Goal: Task Accomplishment & Management: Complete application form

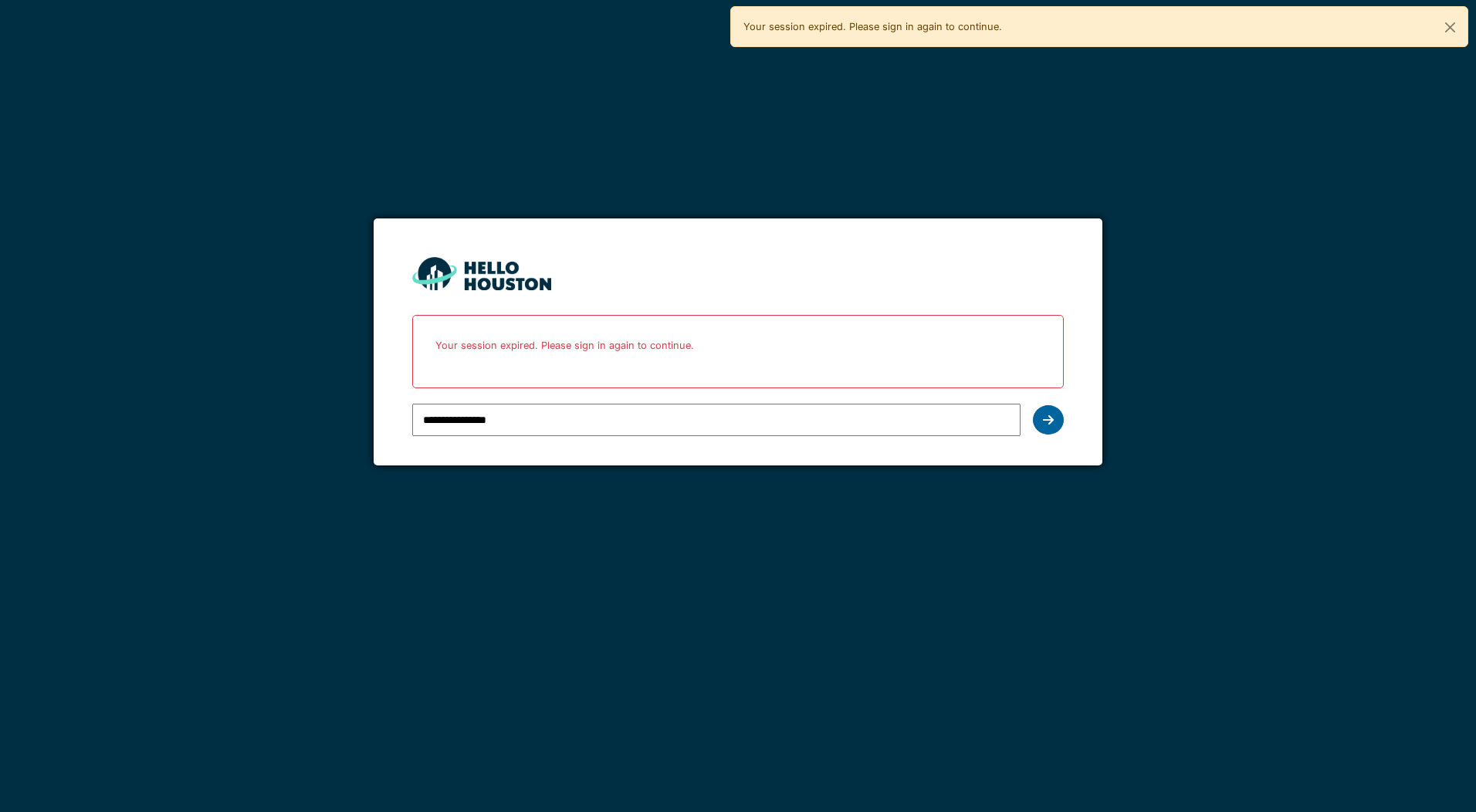
click at [1048, 415] on icon at bounding box center [1049, 420] width 11 height 12
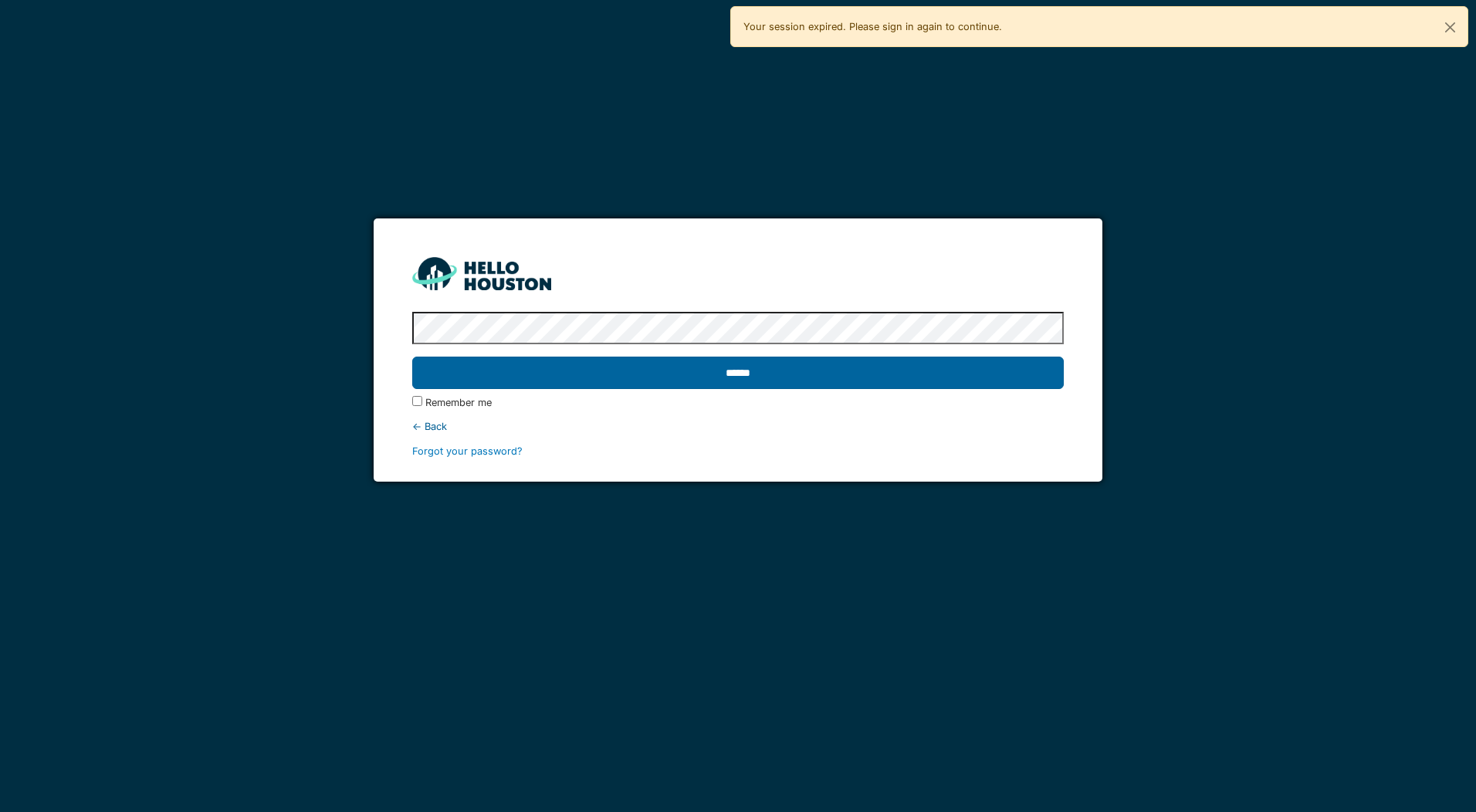
click at [730, 371] on input "******" at bounding box center [737, 373] width 651 height 32
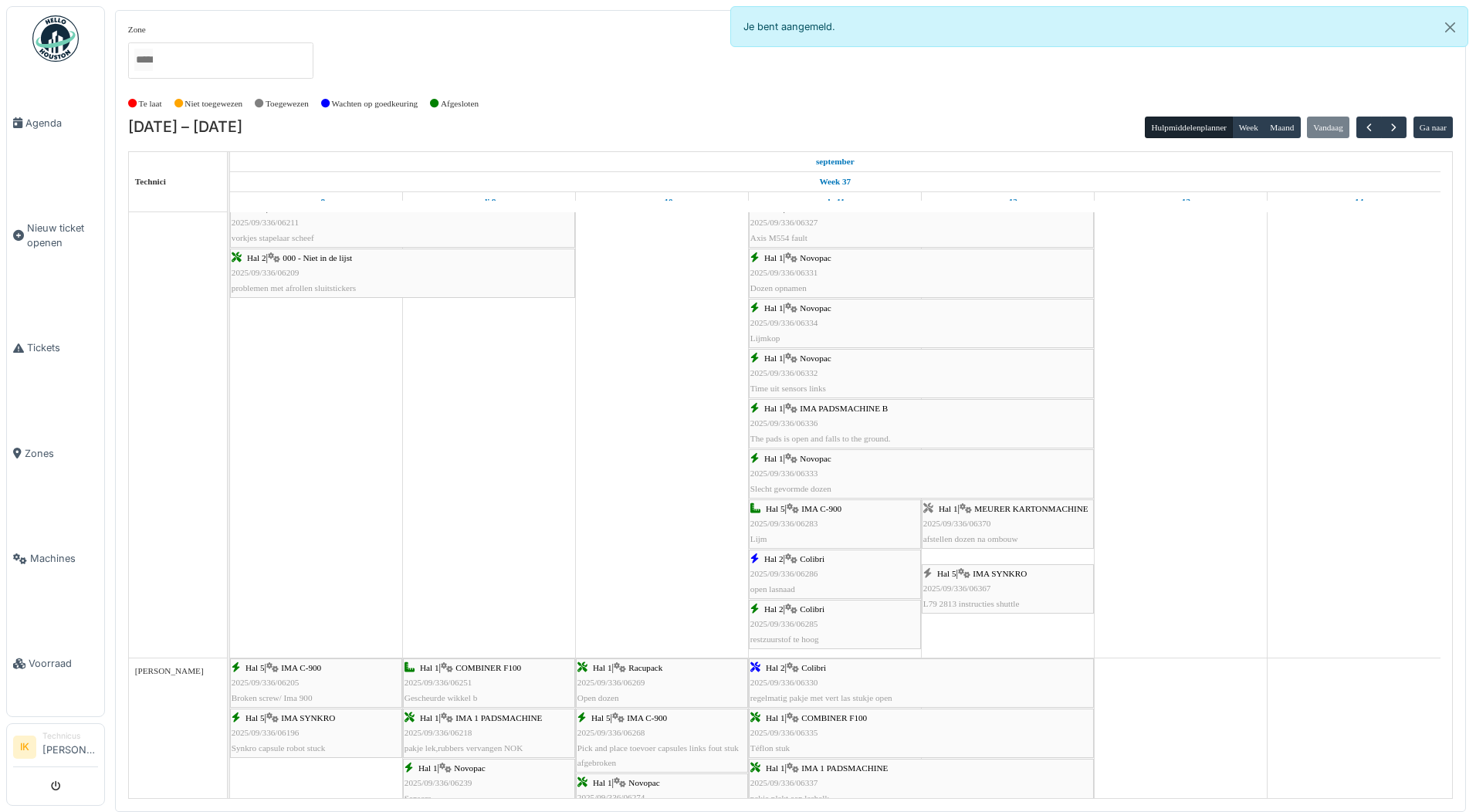
click at [982, 529] on div "Hal 1 | MEURER KARTONMACHINE 2025/09/336/06370 afstellen dozen na ombouw" at bounding box center [1007, 524] width 169 height 45
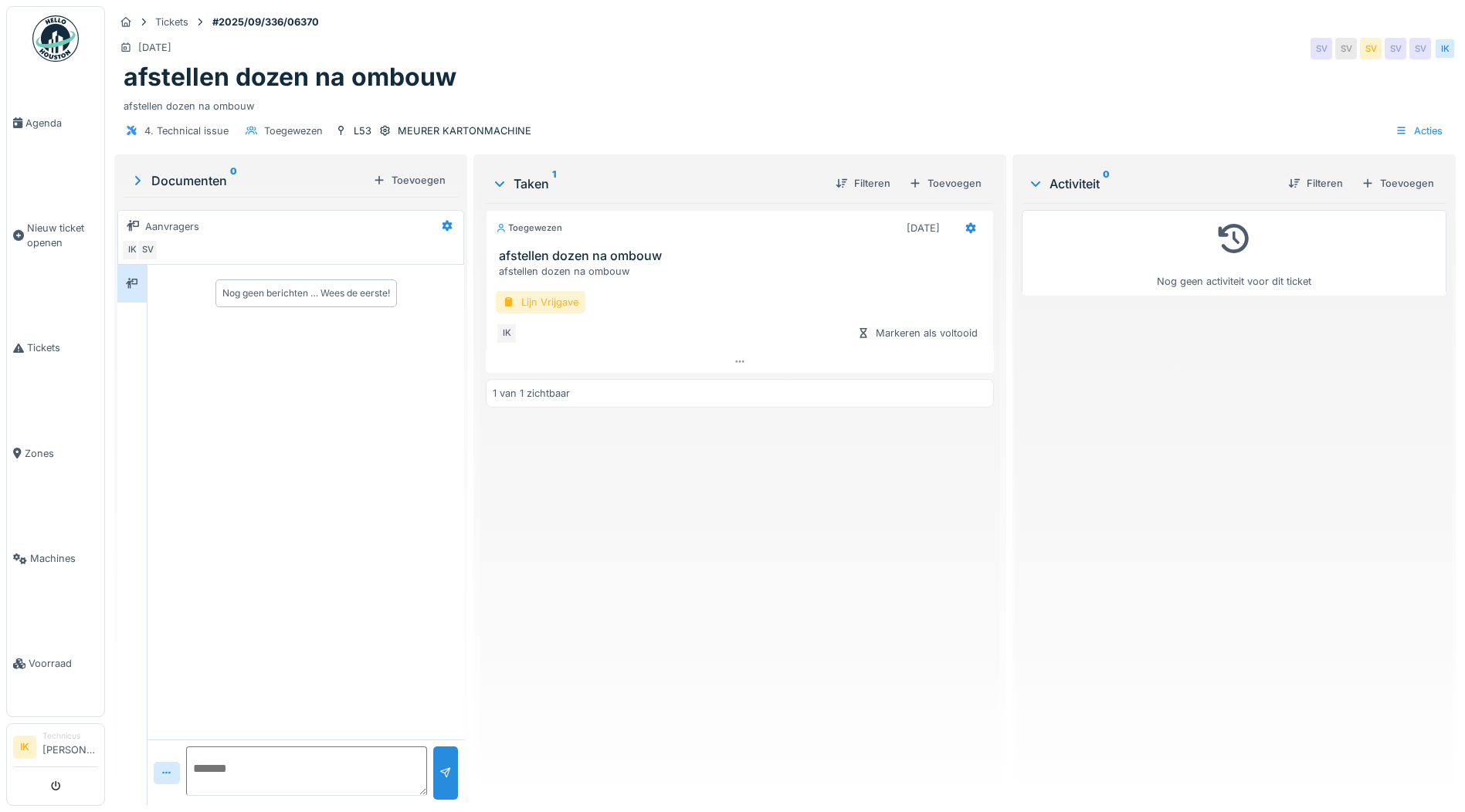
click at [524, 297] on div "Lijn Vrijgave" at bounding box center [540, 302] width 89 height 22
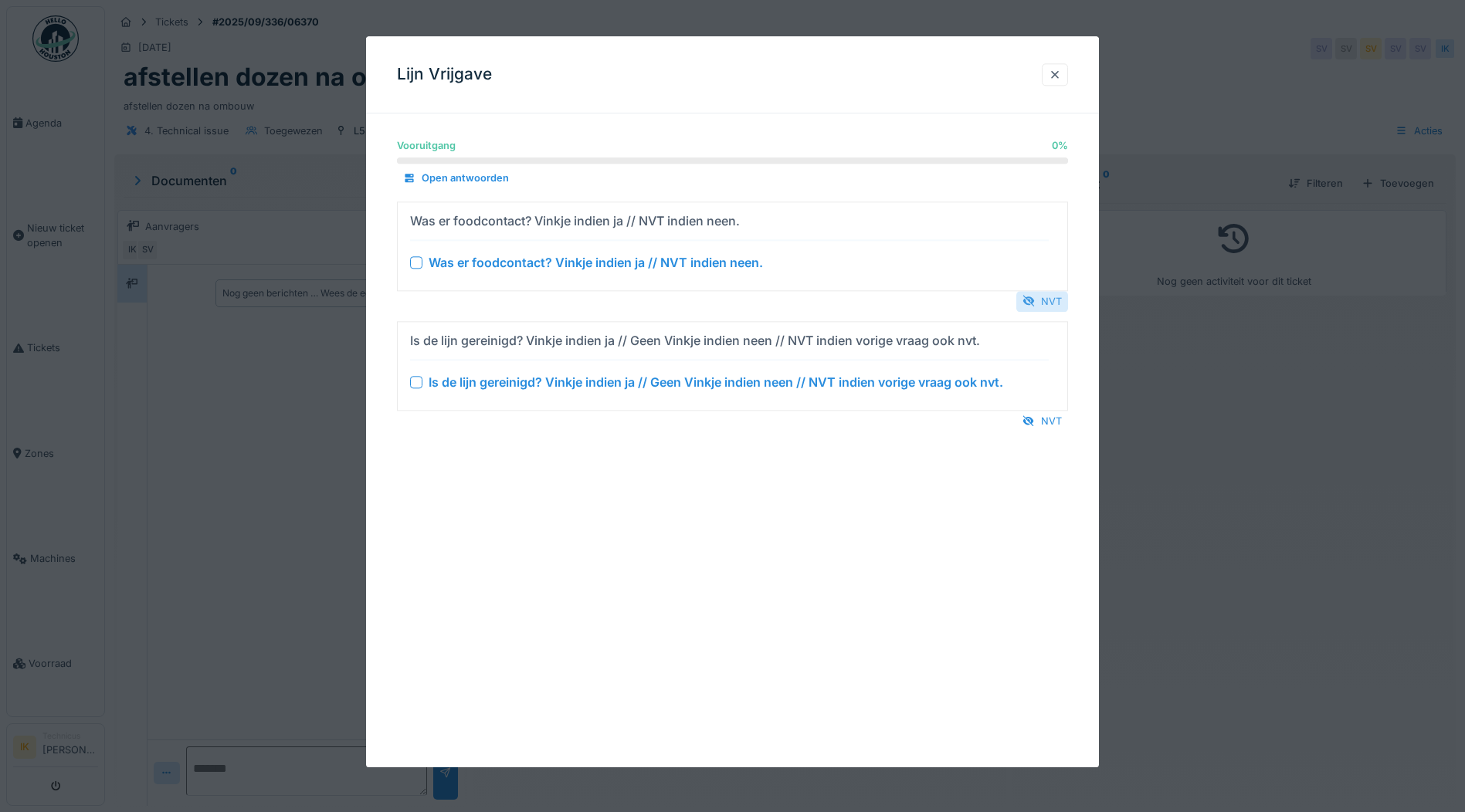
click at [1057, 303] on div "NVT" at bounding box center [1043, 301] width 52 height 21
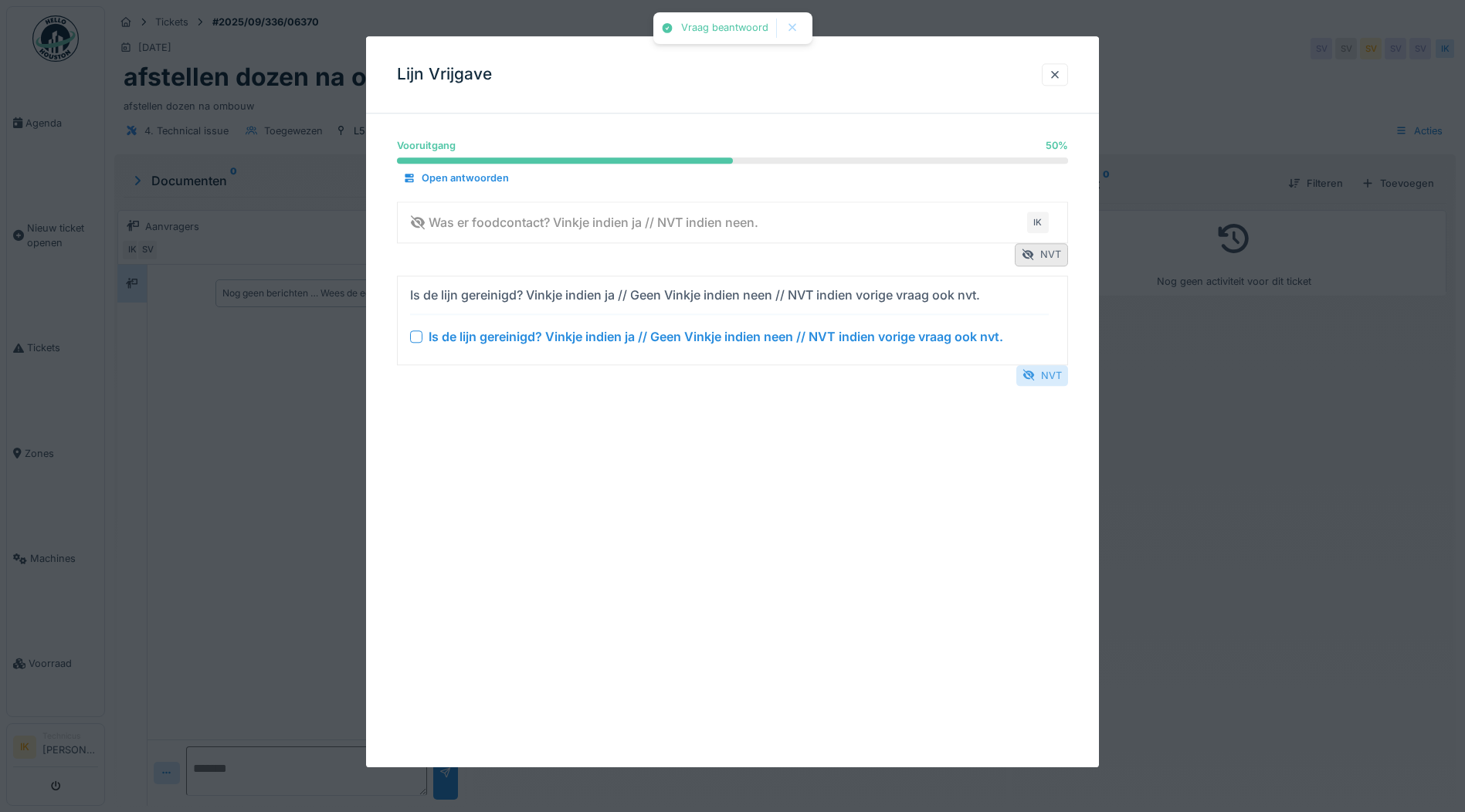
click at [1052, 377] on div "NVT" at bounding box center [1043, 375] width 52 height 21
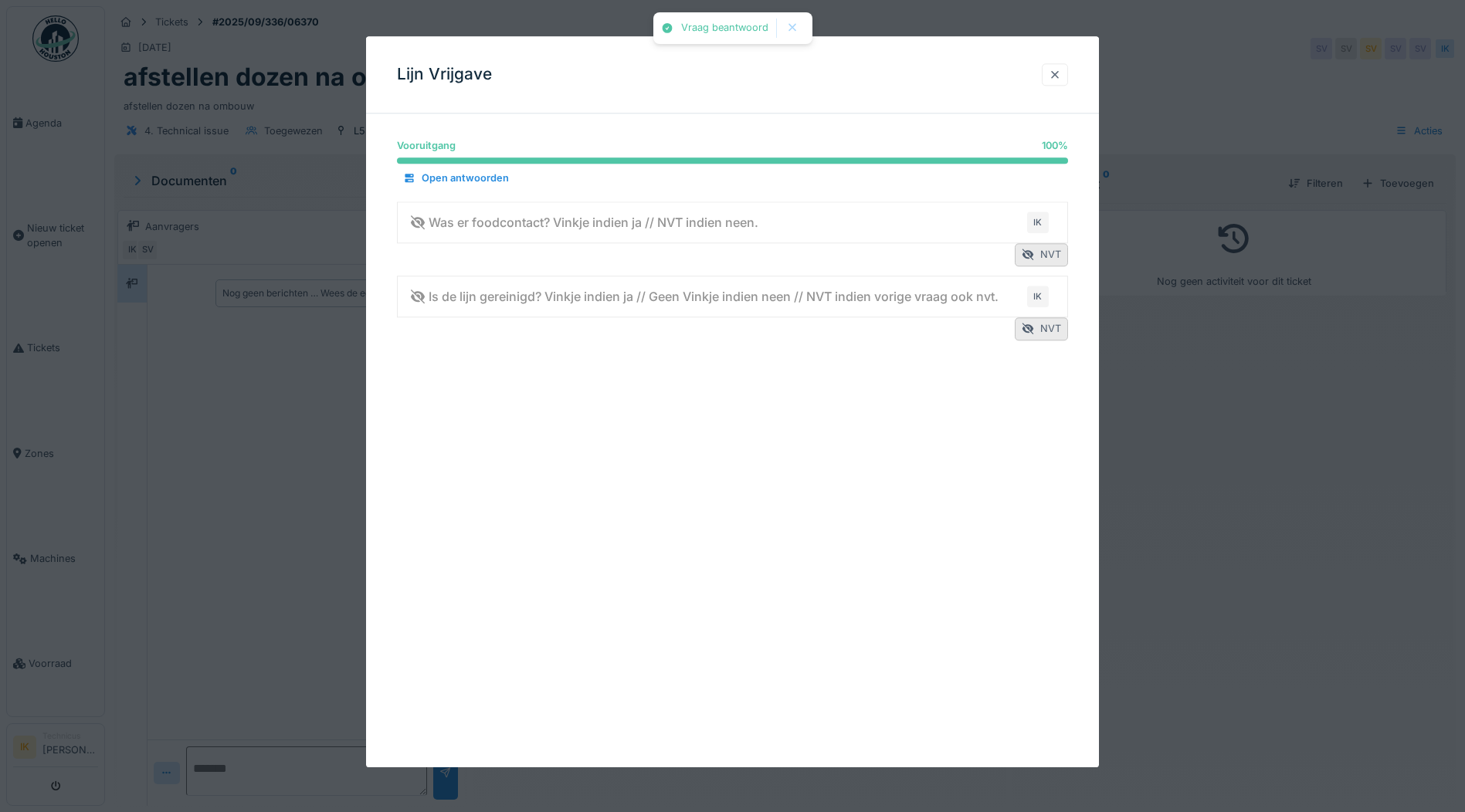
click at [1058, 74] on div at bounding box center [1055, 74] width 12 height 14
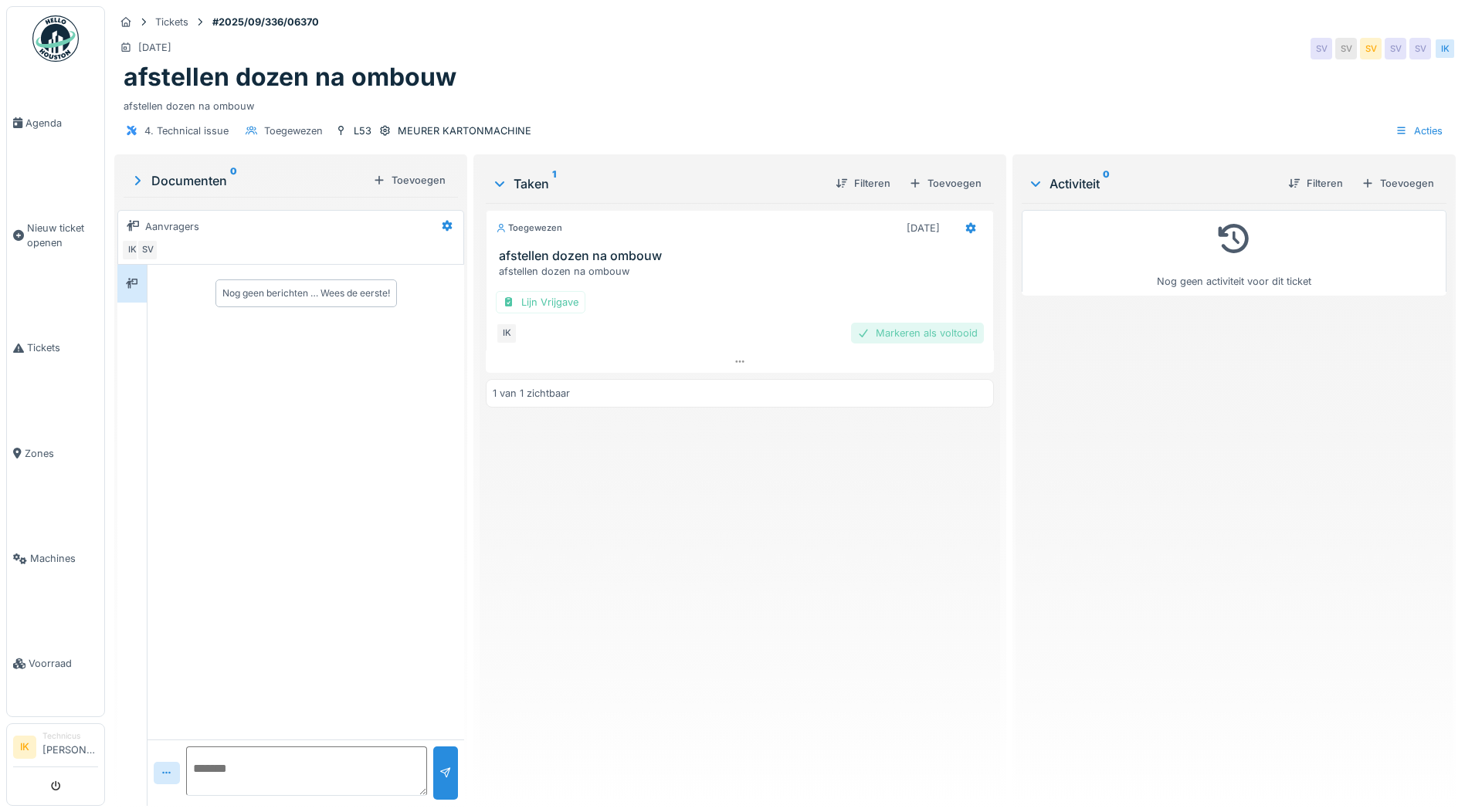
click at [887, 336] on div "Markeren als voltooid" at bounding box center [917, 333] width 133 height 21
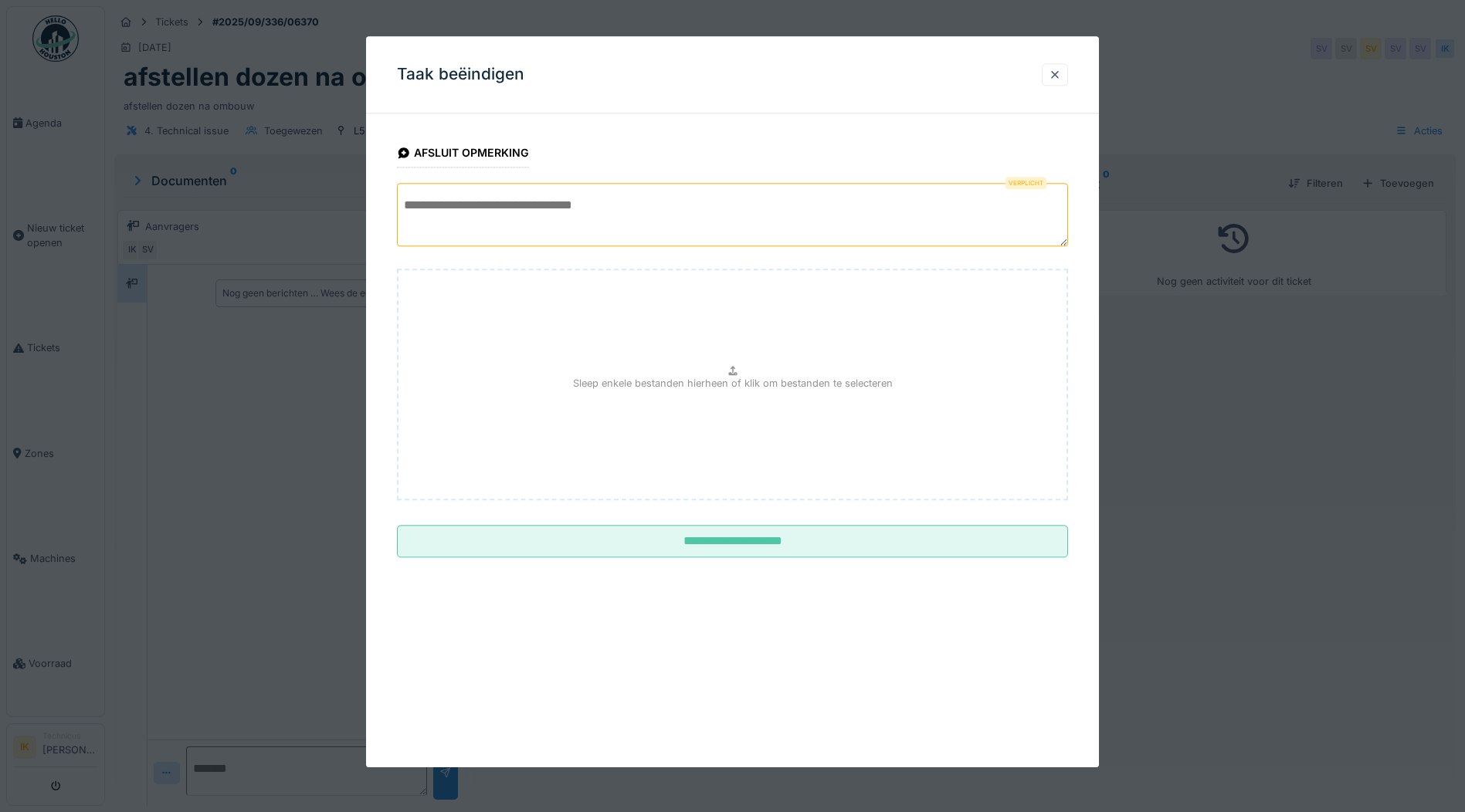
click at [441, 208] on textarea at bounding box center [733, 214] width 671 height 63
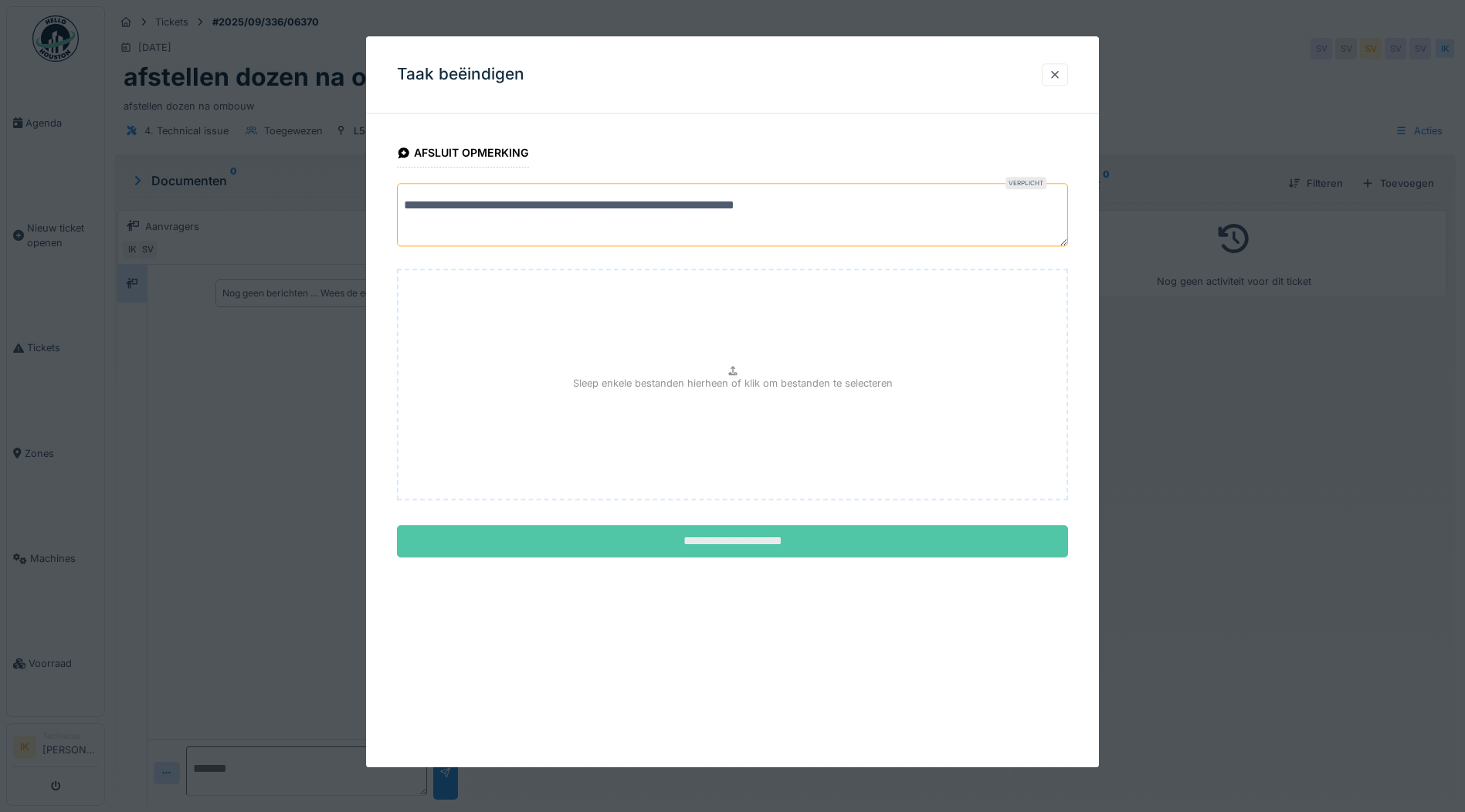
type textarea "**********"
click at [773, 533] on input "**********" at bounding box center [733, 542] width 671 height 32
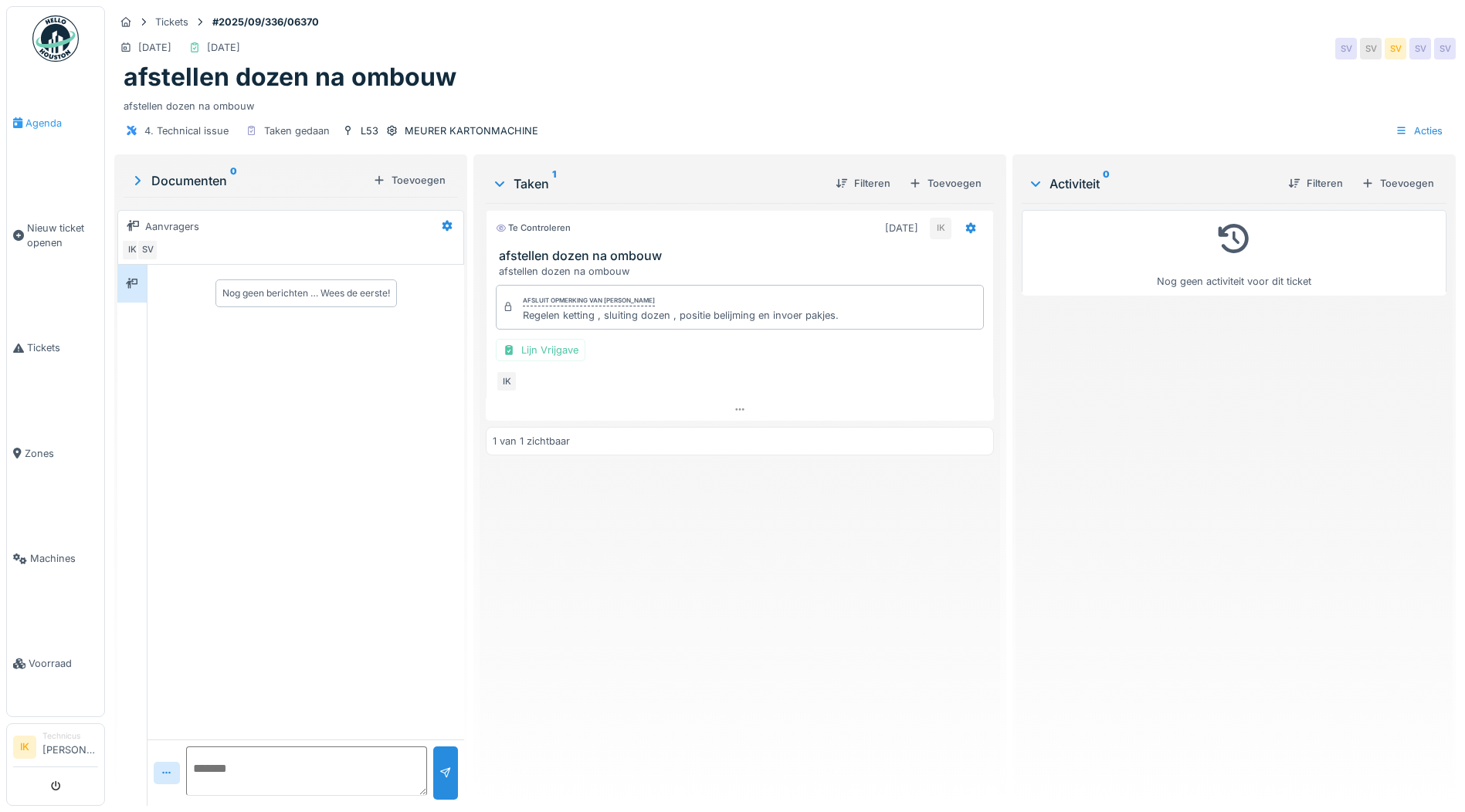
click at [38, 122] on span "Agenda" at bounding box center [62, 123] width 72 height 14
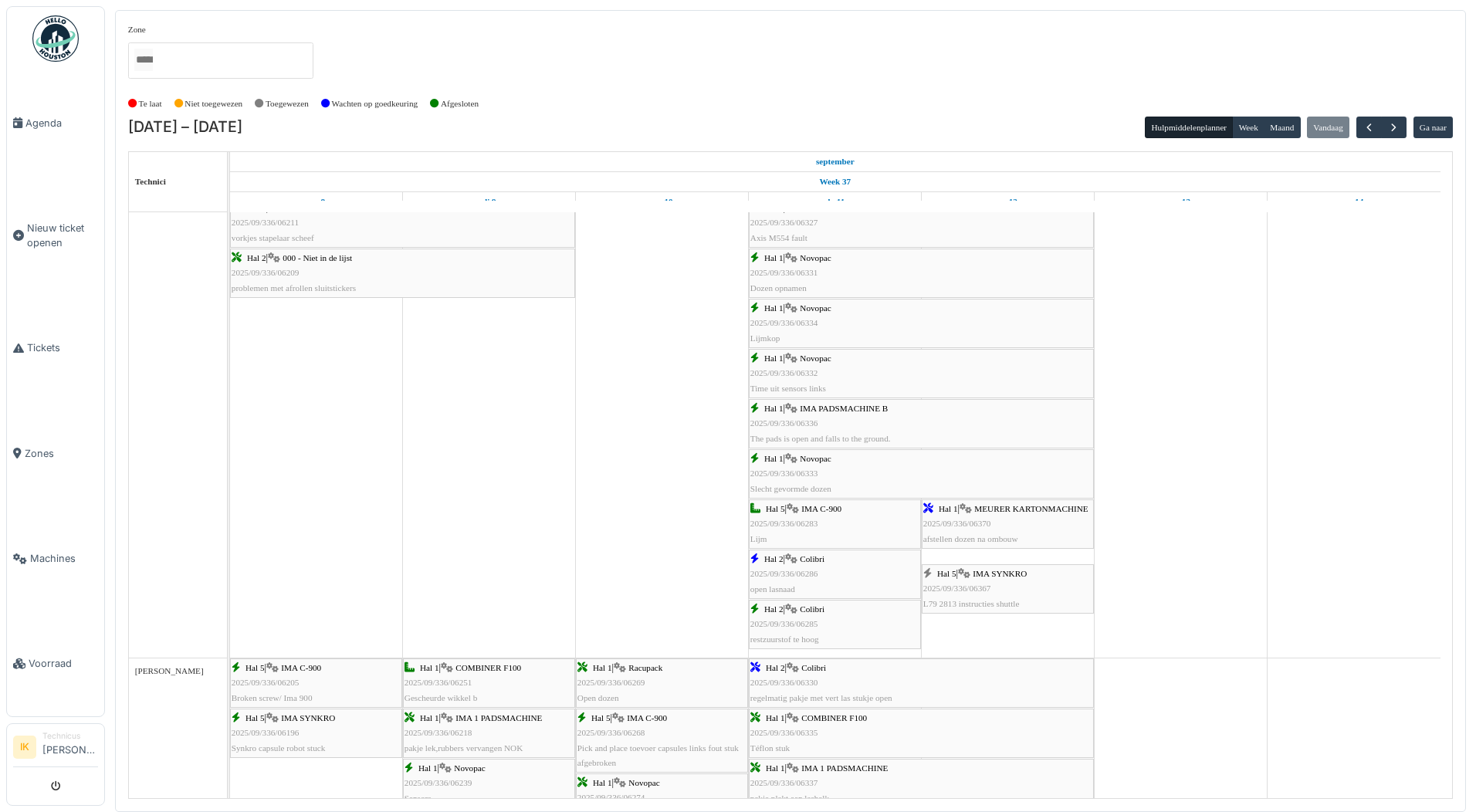
click at [968, 587] on span "2025/09/336/06367" at bounding box center [958, 588] width 68 height 9
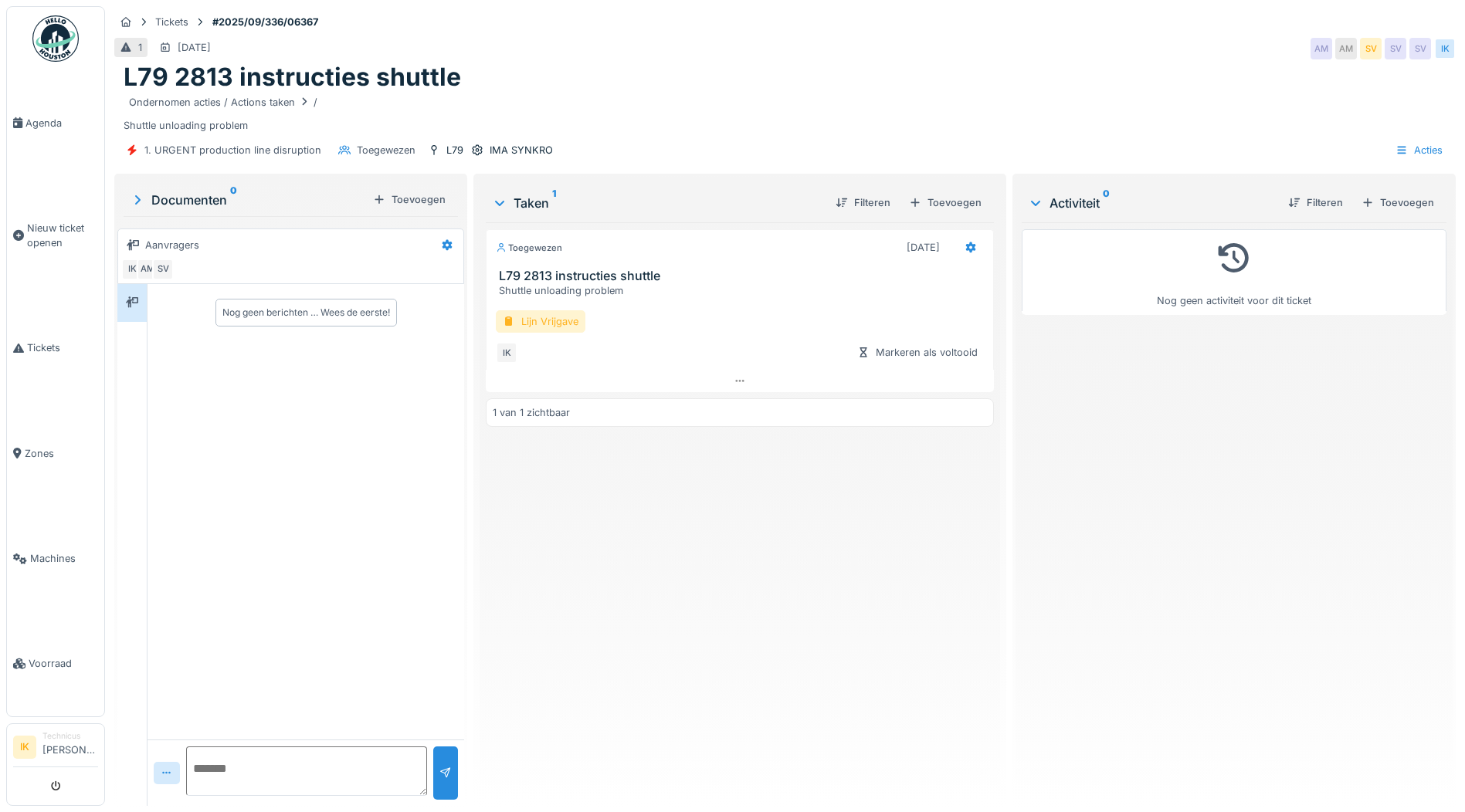
click at [565, 323] on div "Lijn Vrijgave" at bounding box center [540, 321] width 89 height 22
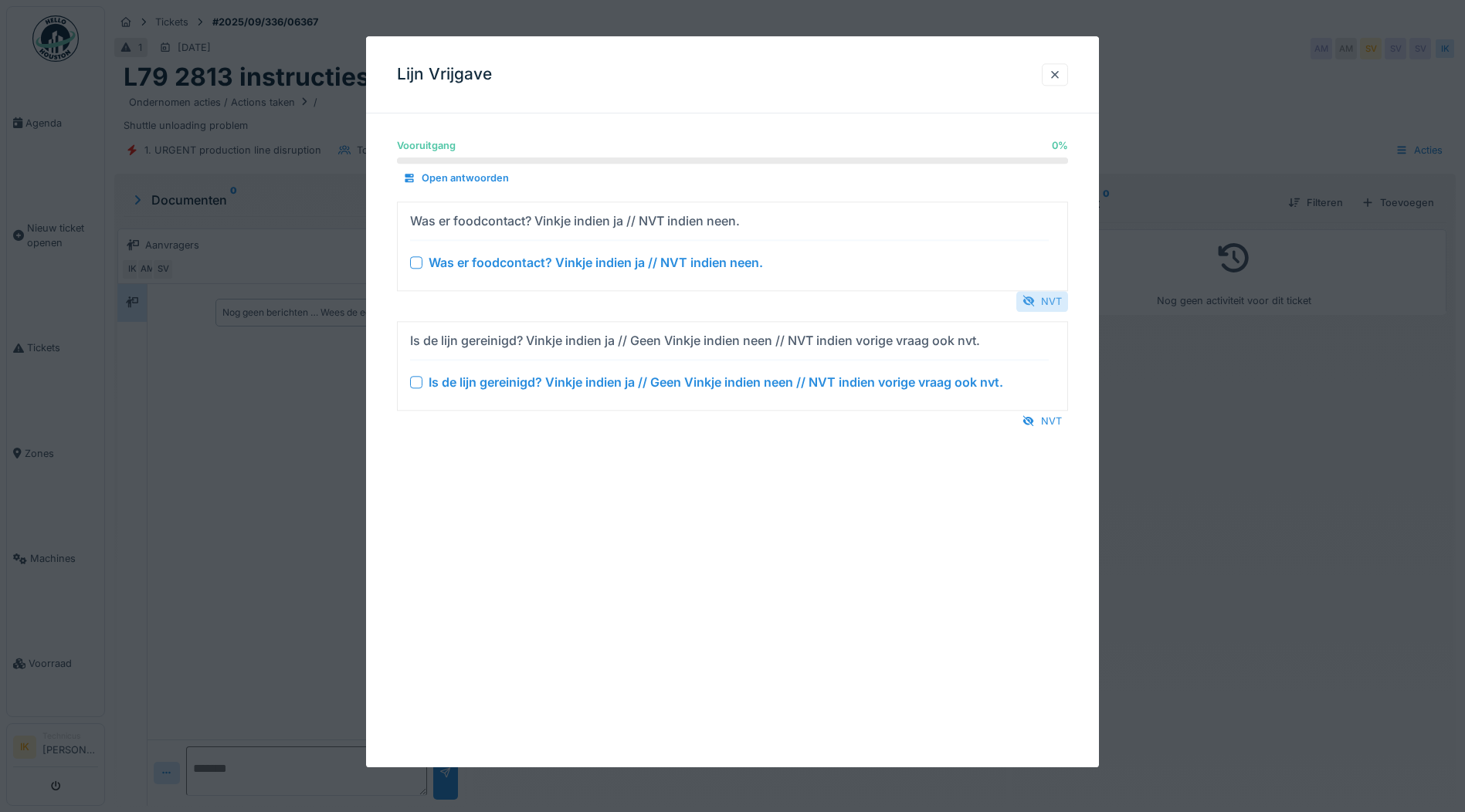
click at [1051, 294] on div "NVT" at bounding box center [1043, 301] width 52 height 21
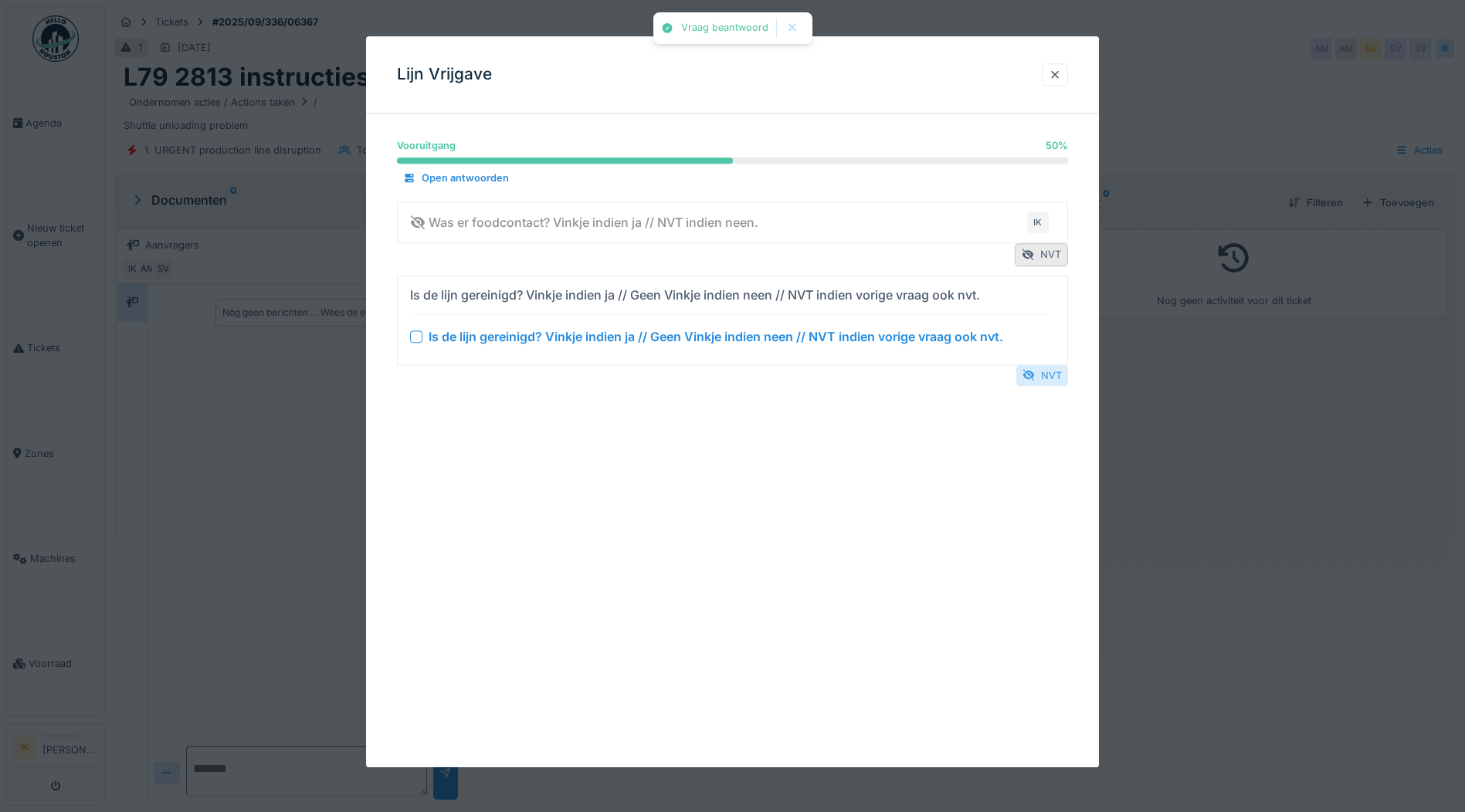
click at [1043, 374] on div "NVT" at bounding box center [1043, 375] width 52 height 21
click at [1057, 71] on div at bounding box center [1055, 74] width 12 height 14
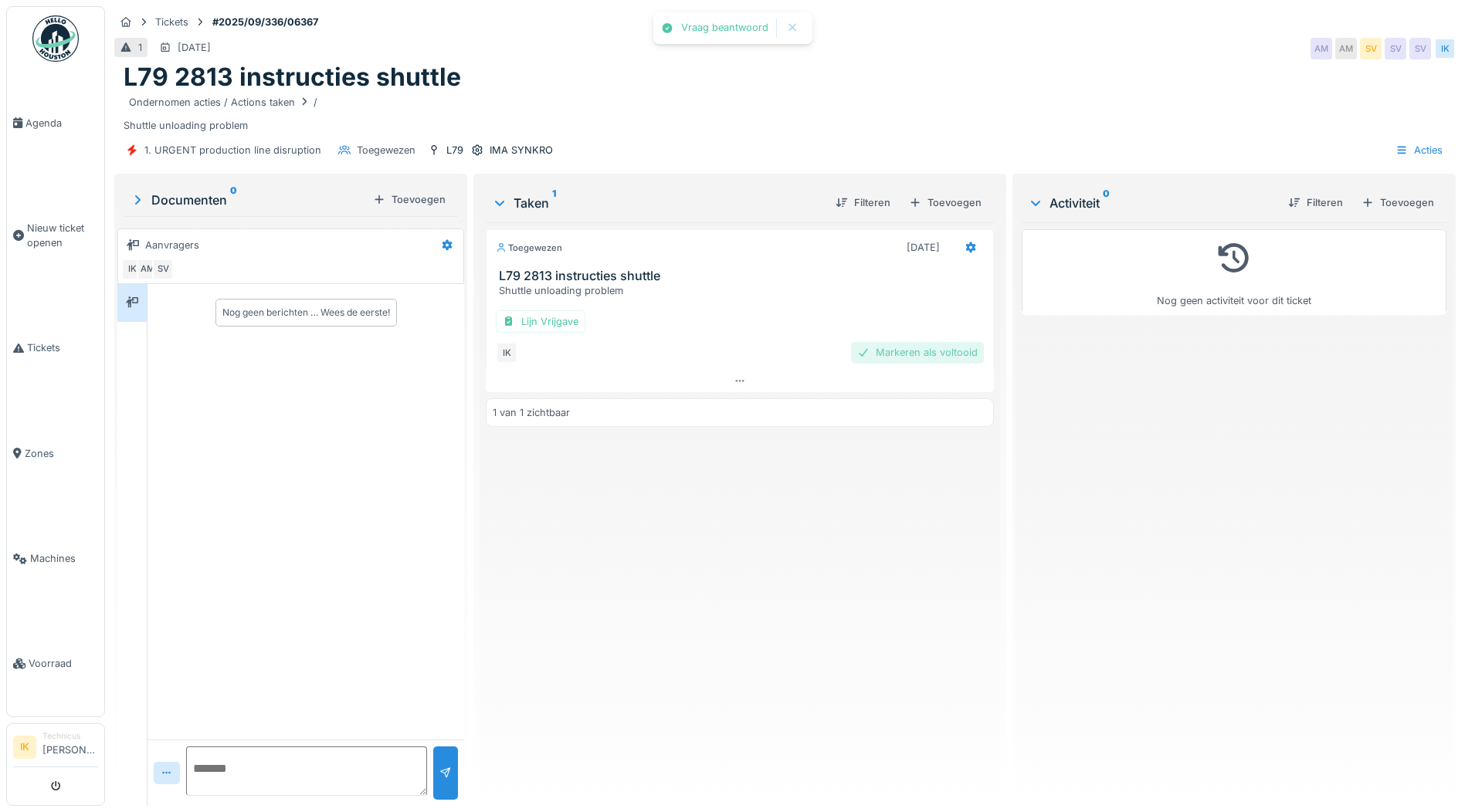
click at [920, 347] on div "Markeren als voltooid" at bounding box center [917, 352] width 133 height 21
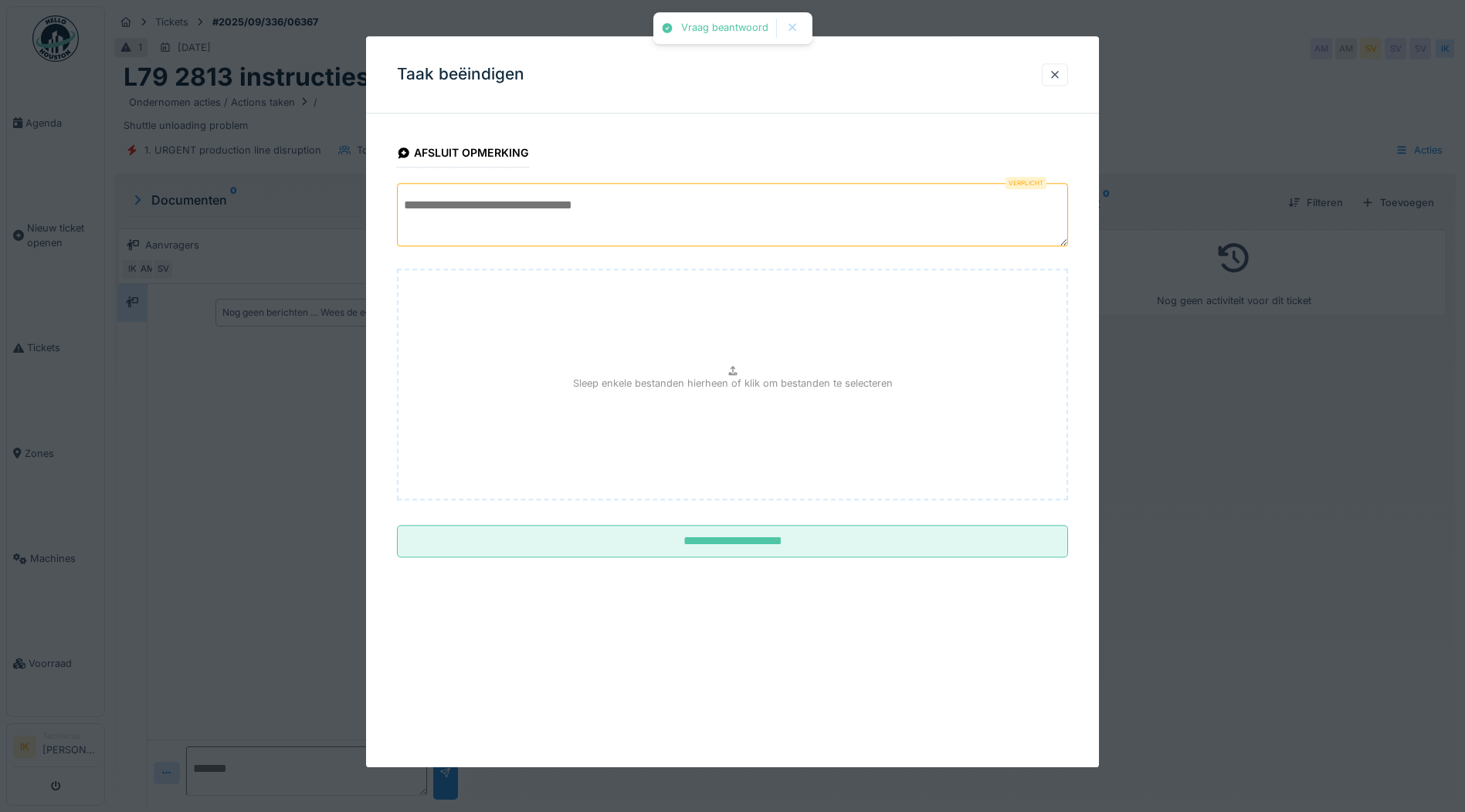
click at [478, 211] on textarea at bounding box center [733, 214] width 671 height 63
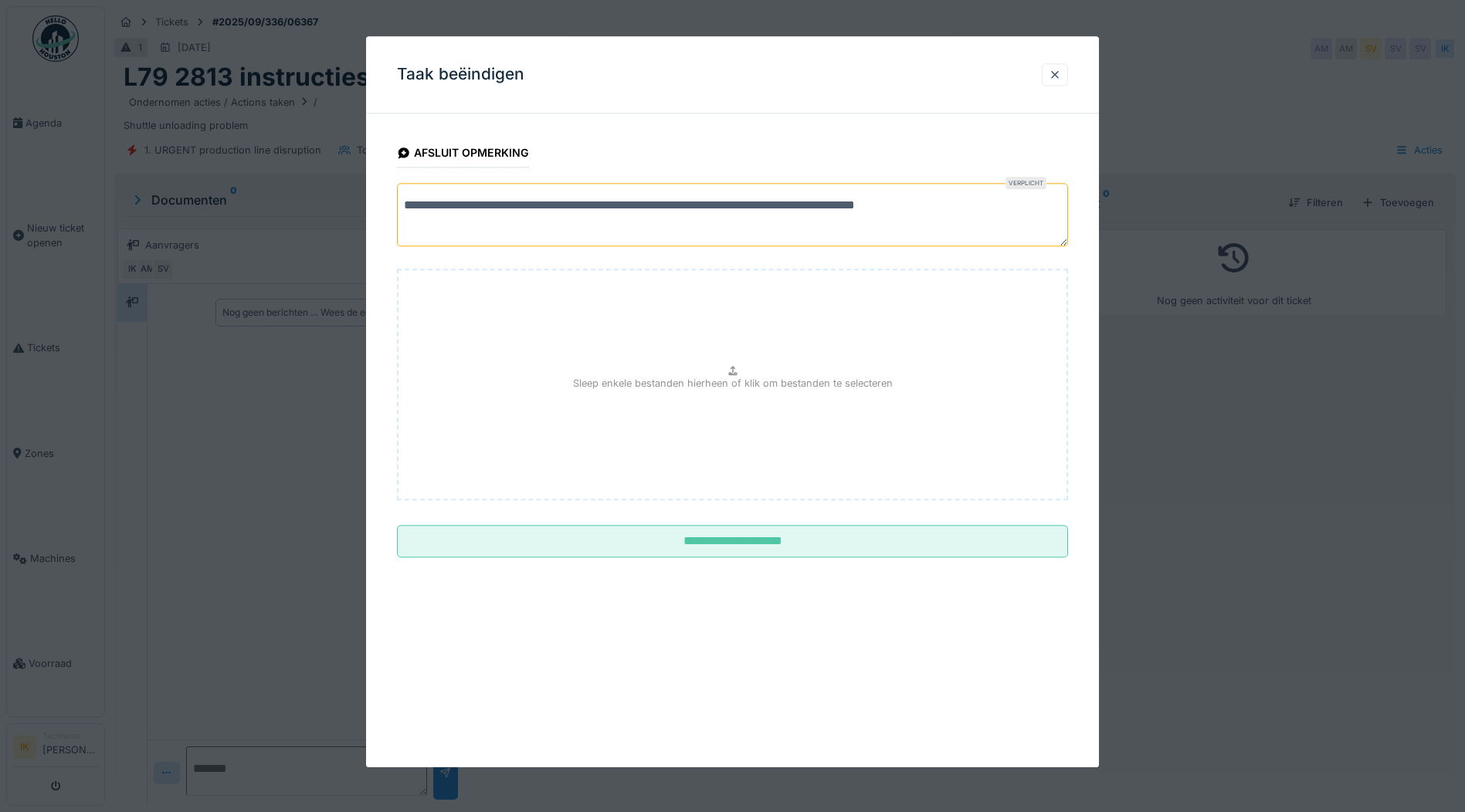
click at [796, 203] on textarea "**********" at bounding box center [733, 214] width 671 height 63
click at [986, 203] on textarea "**********" at bounding box center [733, 214] width 671 height 63
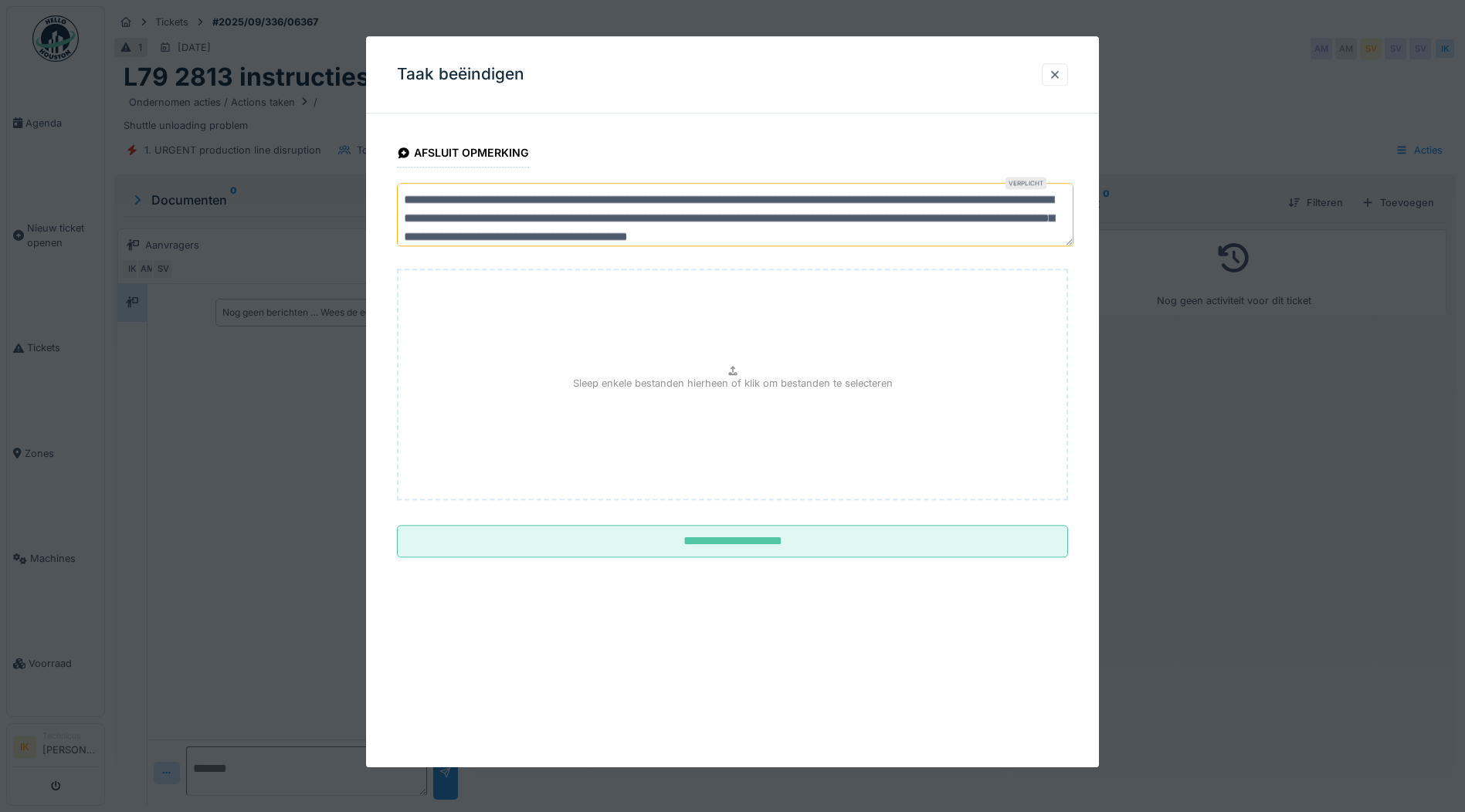
scroll to position [24, 0]
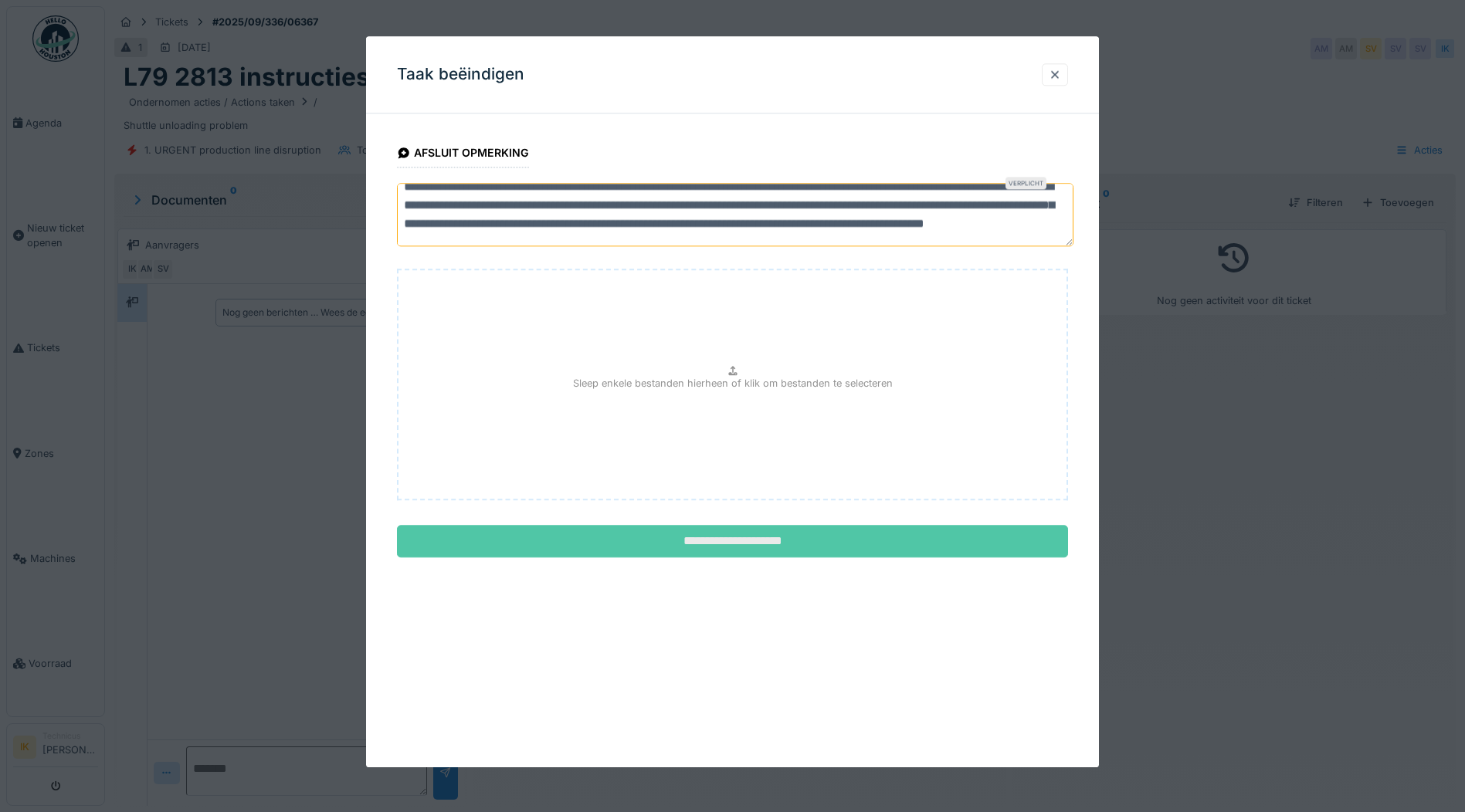
type textarea "**********"
click at [787, 544] on input "**********" at bounding box center [733, 542] width 671 height 32
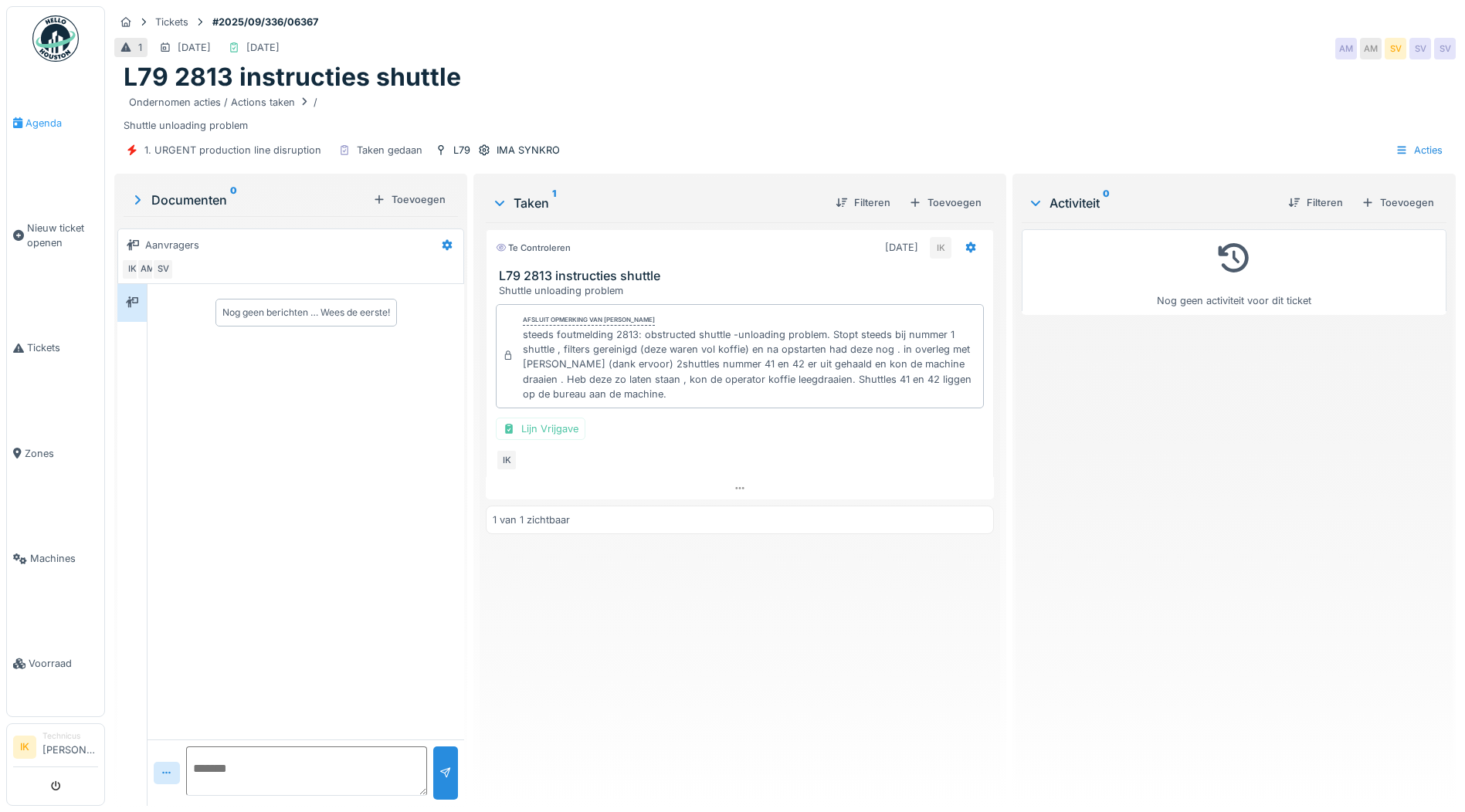
click at [46, 120] on span "Agenda" at bounding box center [62, 123] width 72 height 14
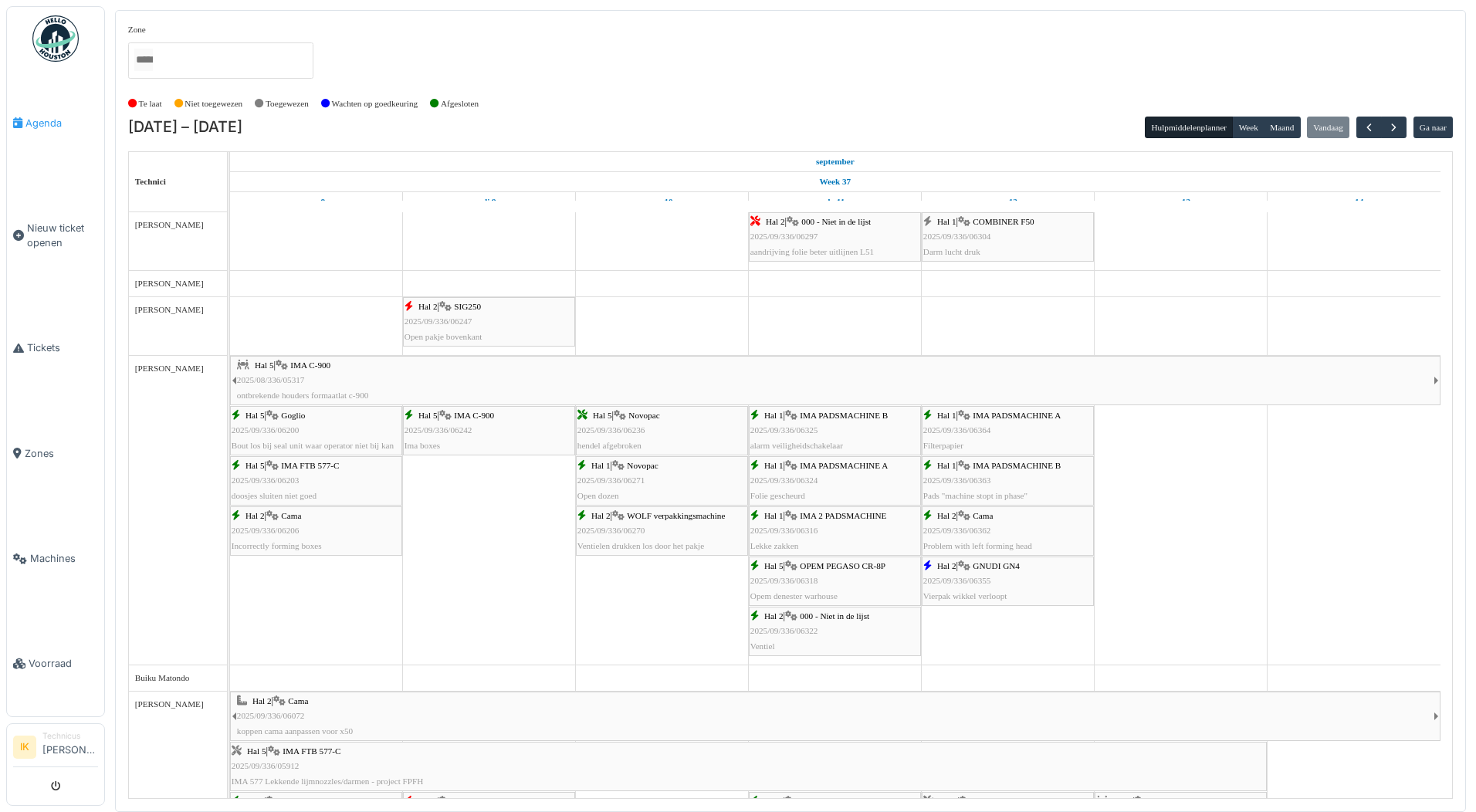
click at [40, 127] on span "Agenda" at bounding box center [62, 123] width 72 height 14
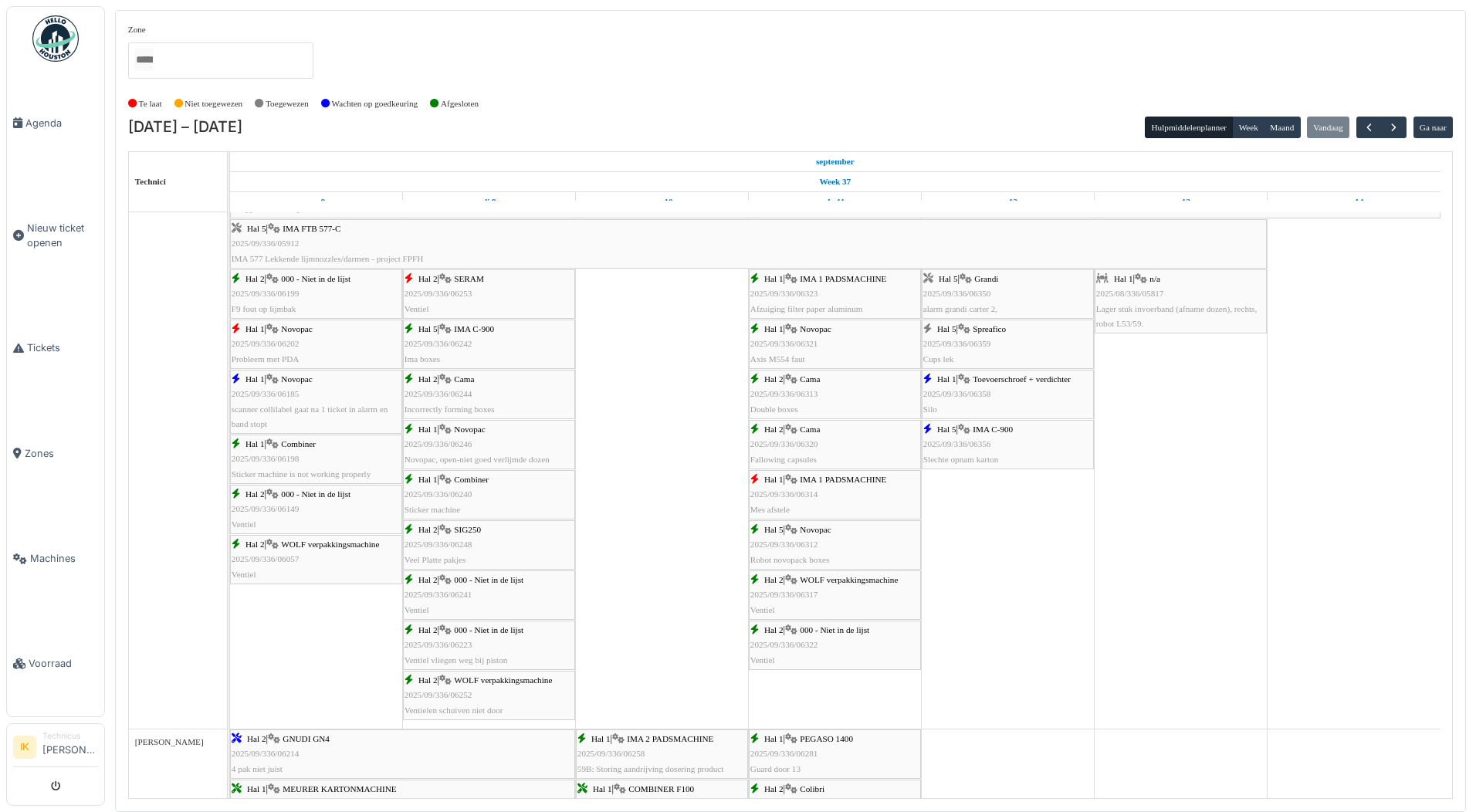
scroll to position [541, 0]
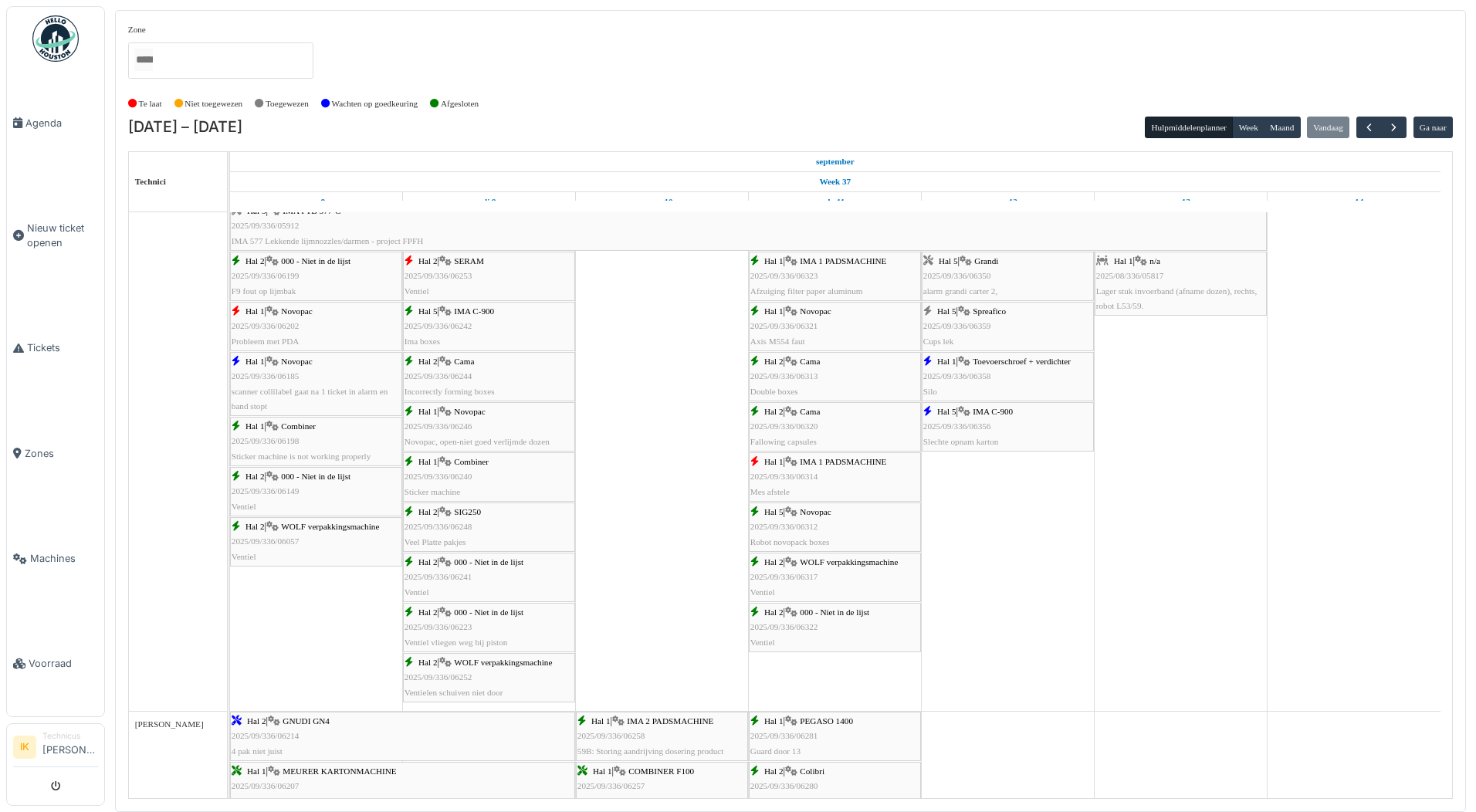
click at [965, 371] on span "2025/09/336/06358" at bounding box center [958, 376] width 68 height 9
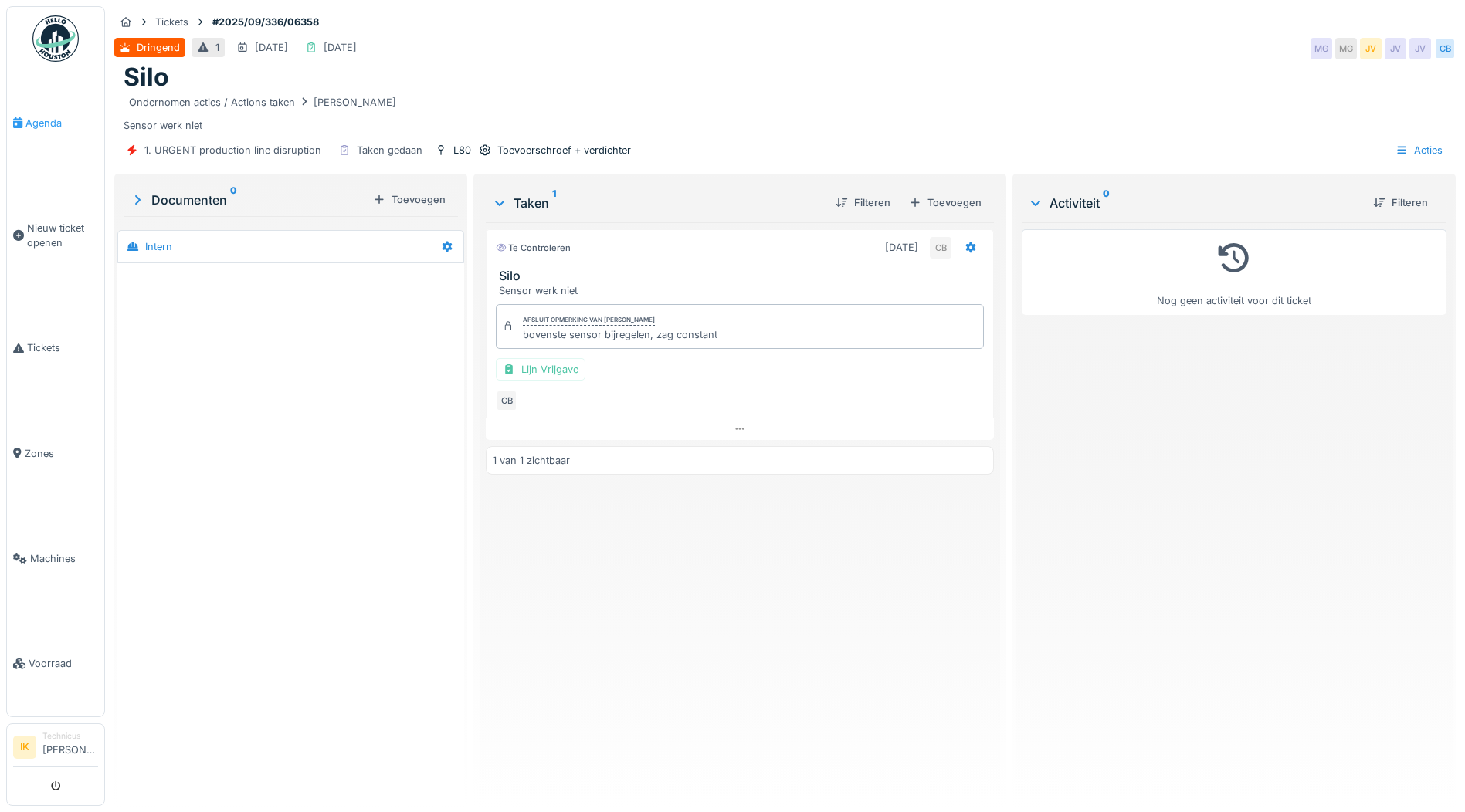
click at [49, 123] on span "Agenda" at bounding box center [62, 123] width 72 height 14
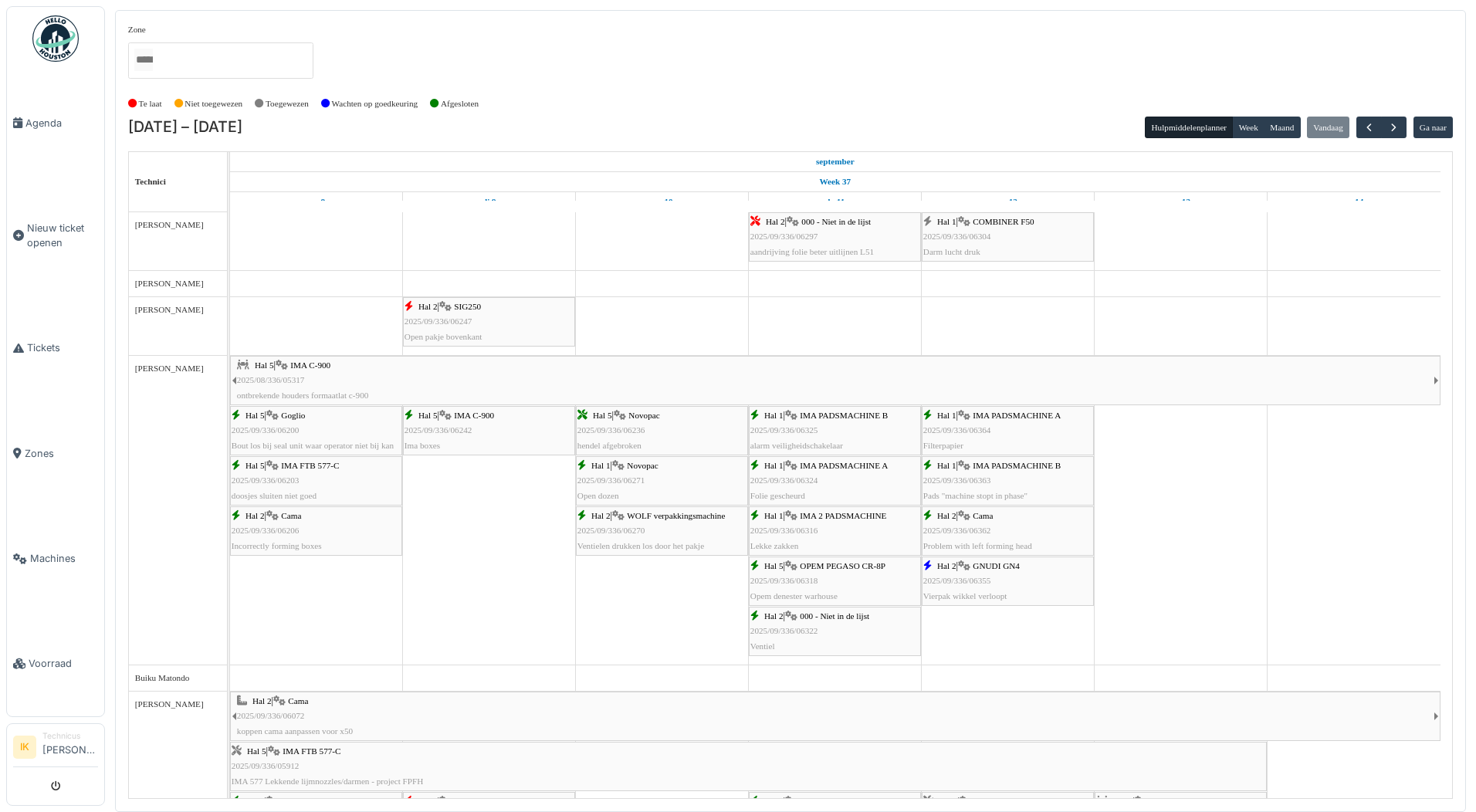
click at [1002, 584] on div "Hal 2 | GNUDI GN4 2025/09/336/06355 Vierpak wikkel verloopt" at bounding box center [1007, 581] width 169 height 45
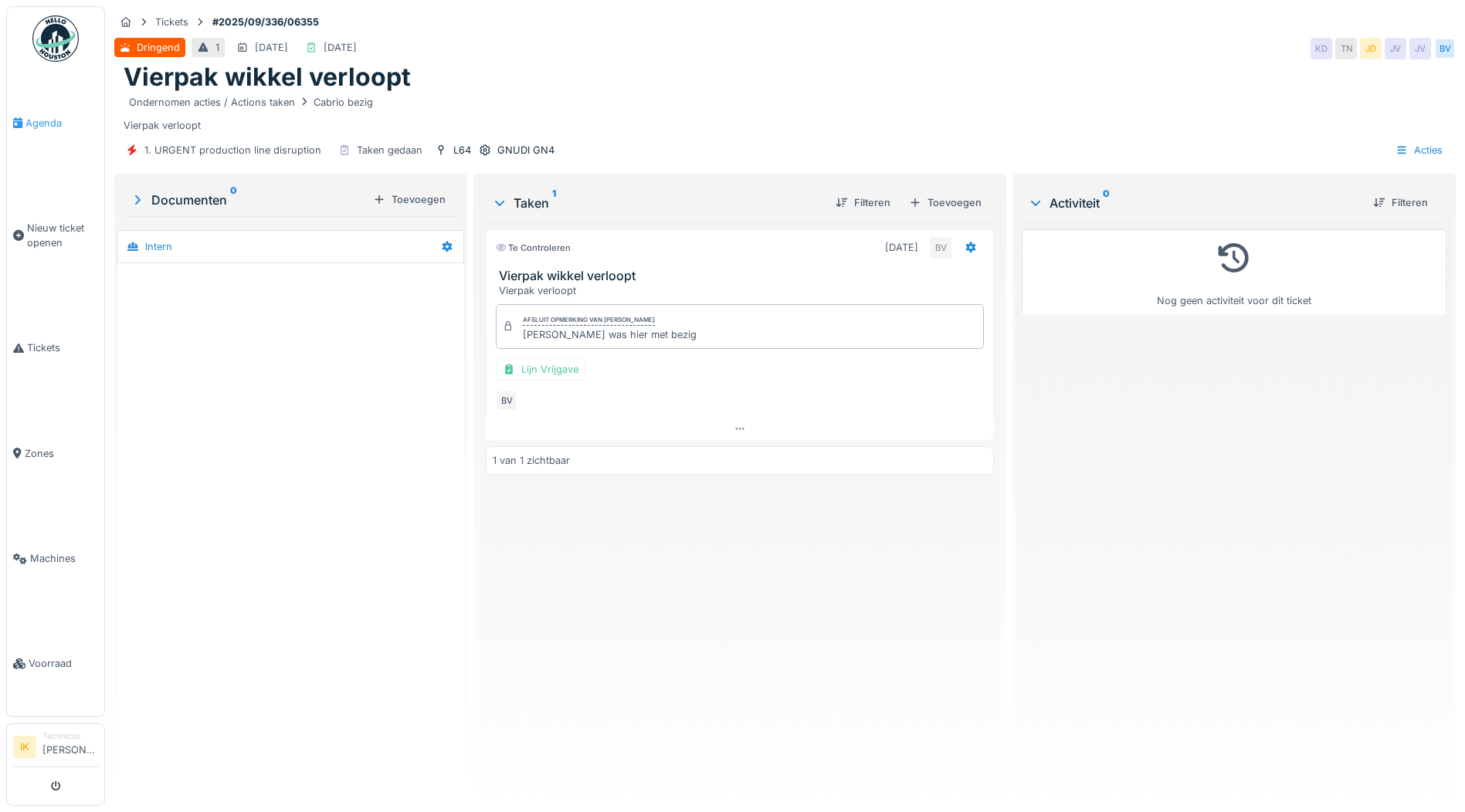
click at [43, 123] on span "Agenda" at bounding box center [62, 123] width 72 height 14
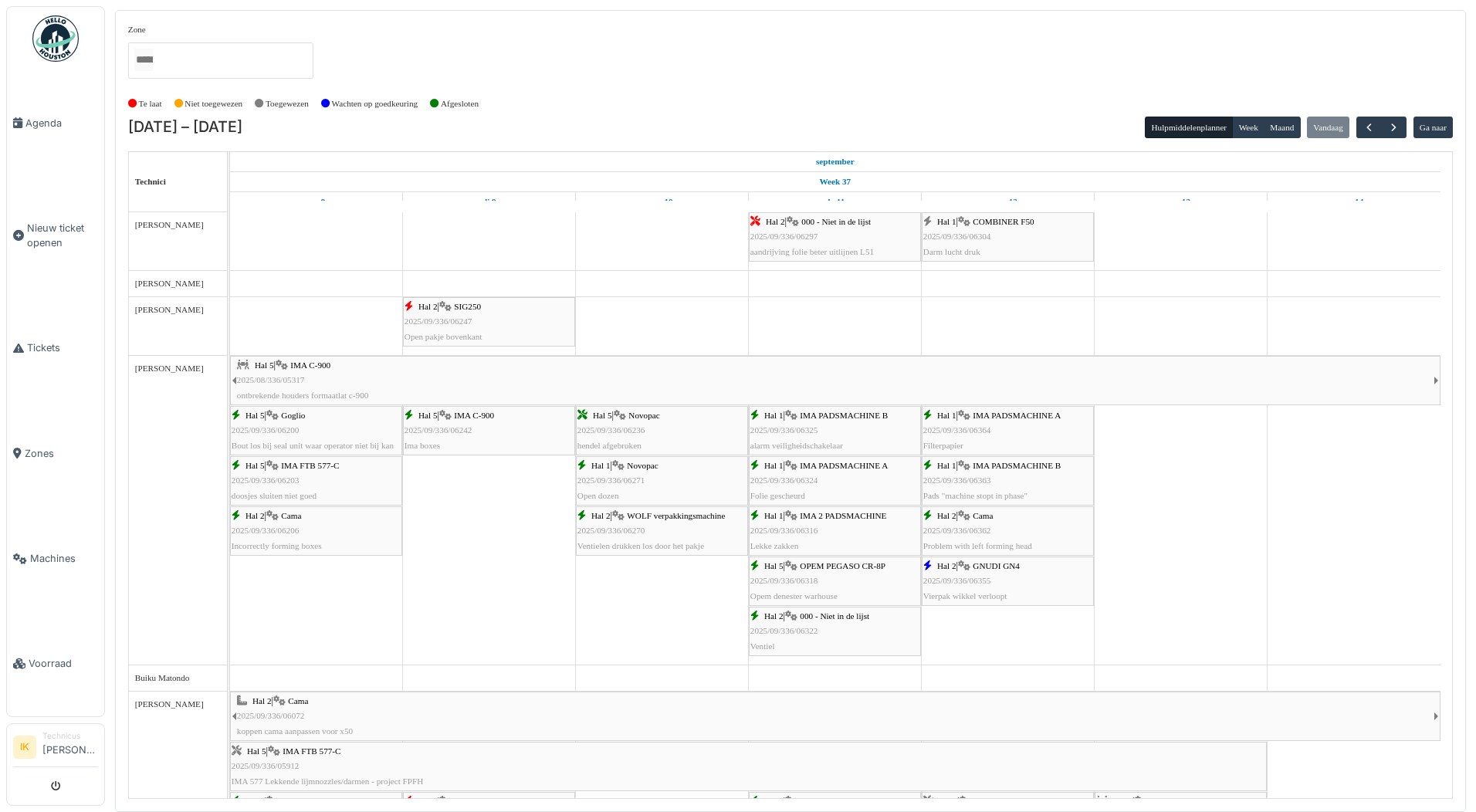
click at [989, 522] on div "Hal 2 | Cama 2025/09/336/06362 Problem with left forming head" at bounding box center [1007, 531] width 169 height 45
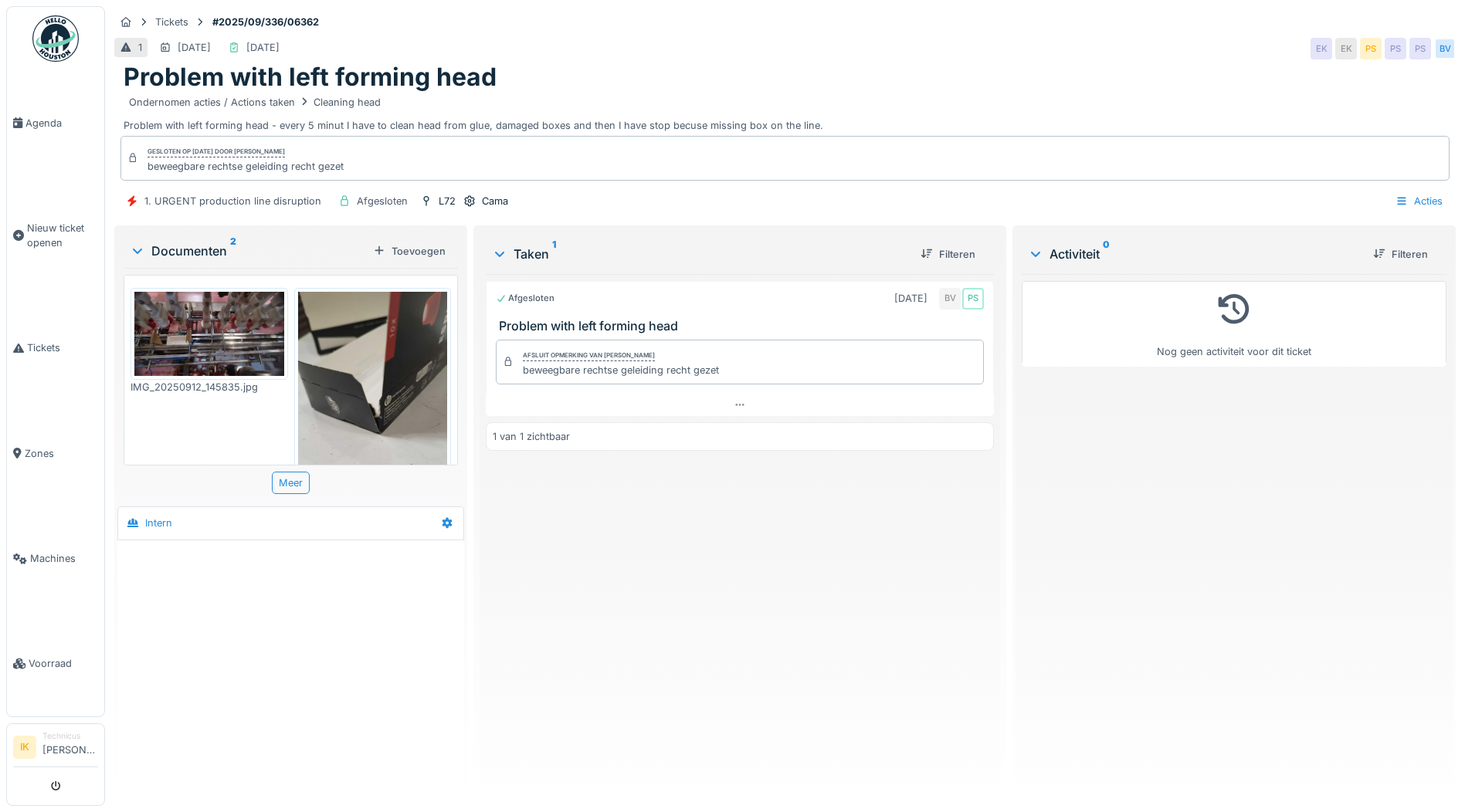
click at [196, 327] on img at bounding box center [210, 334] width 150 height 84
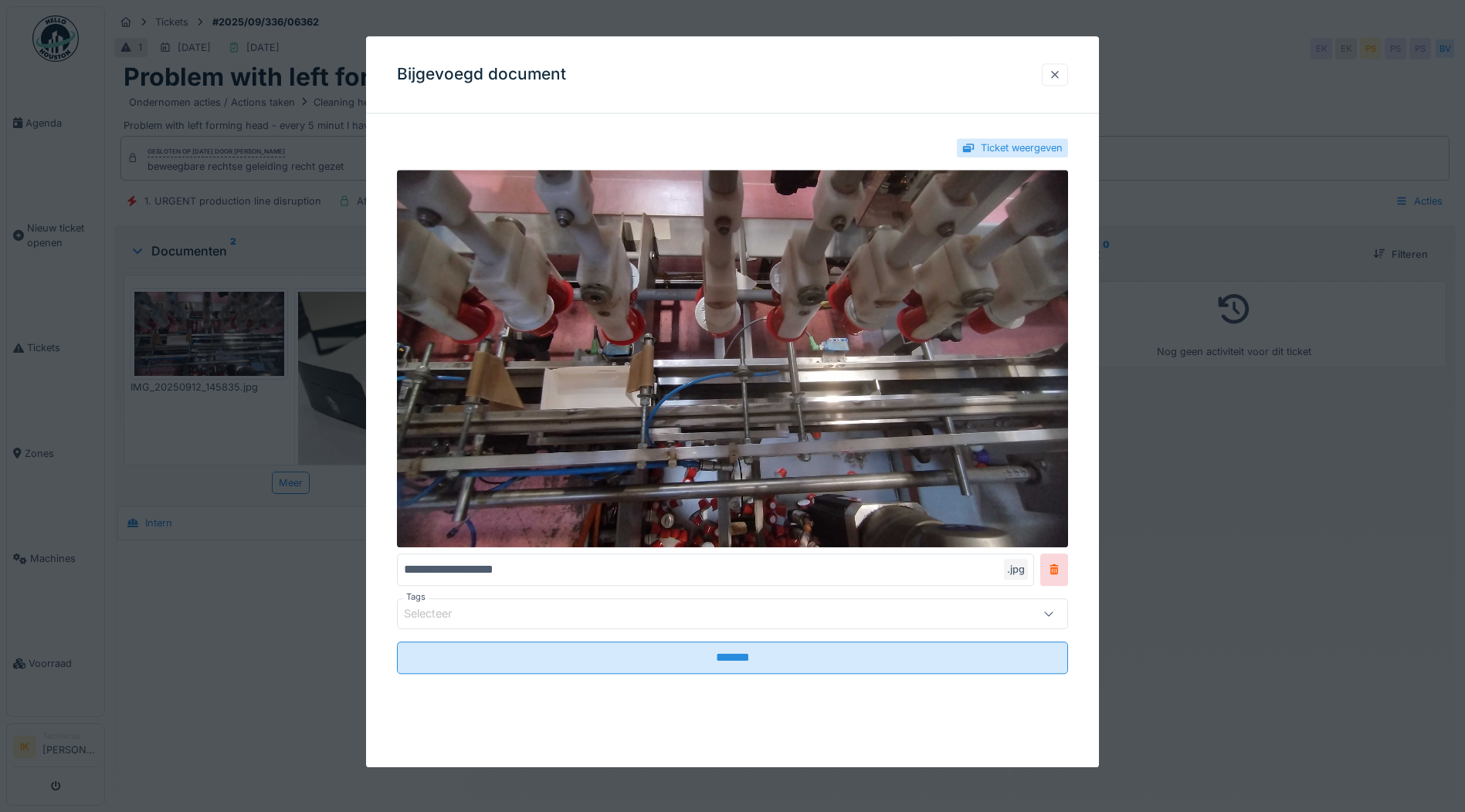
click at [1060, 70] on div at bounding box center [1055, 74] width 12 height 14
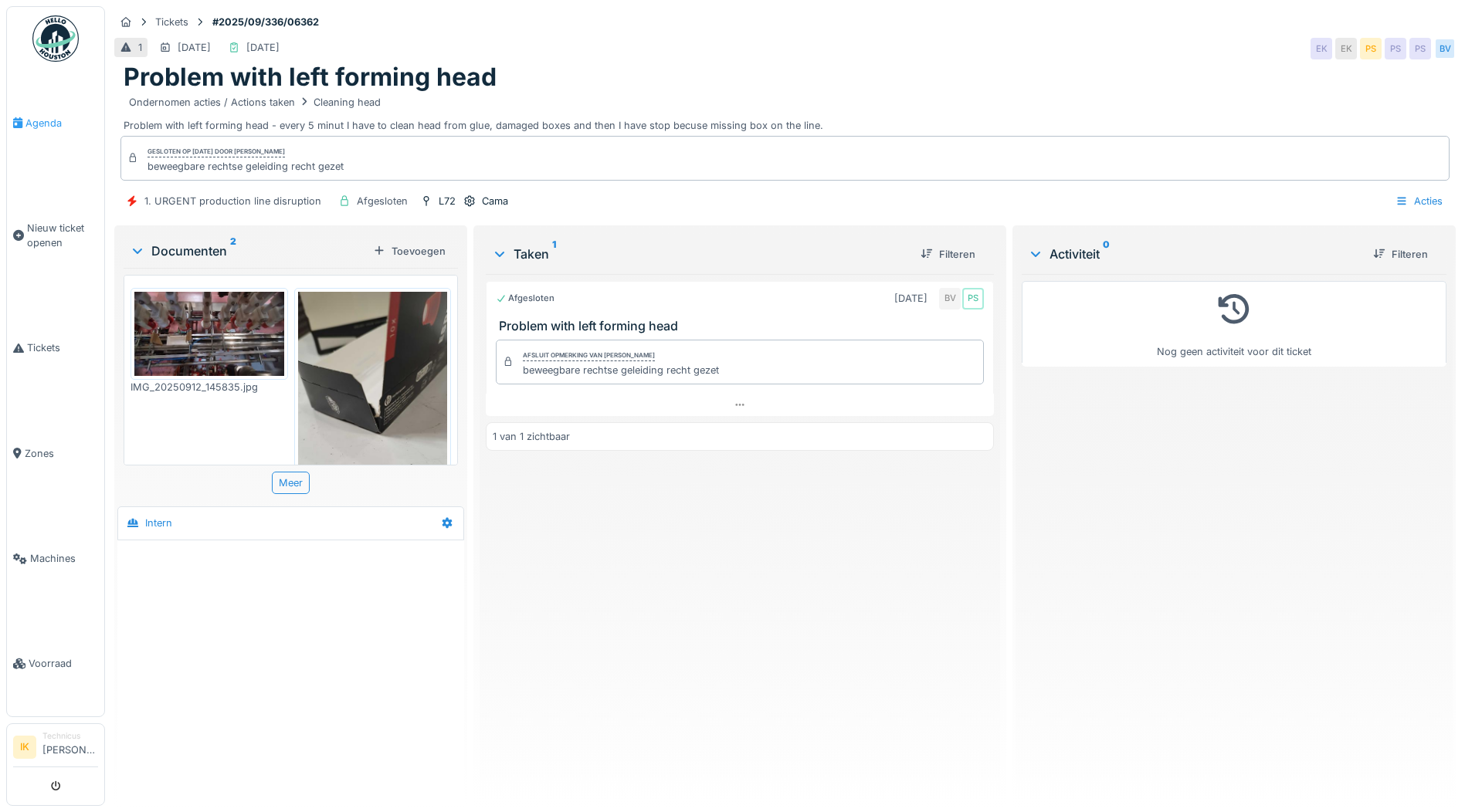
click at [39, 122] on span "Agenda" at bounding box center [62, 123] width 72 height 14
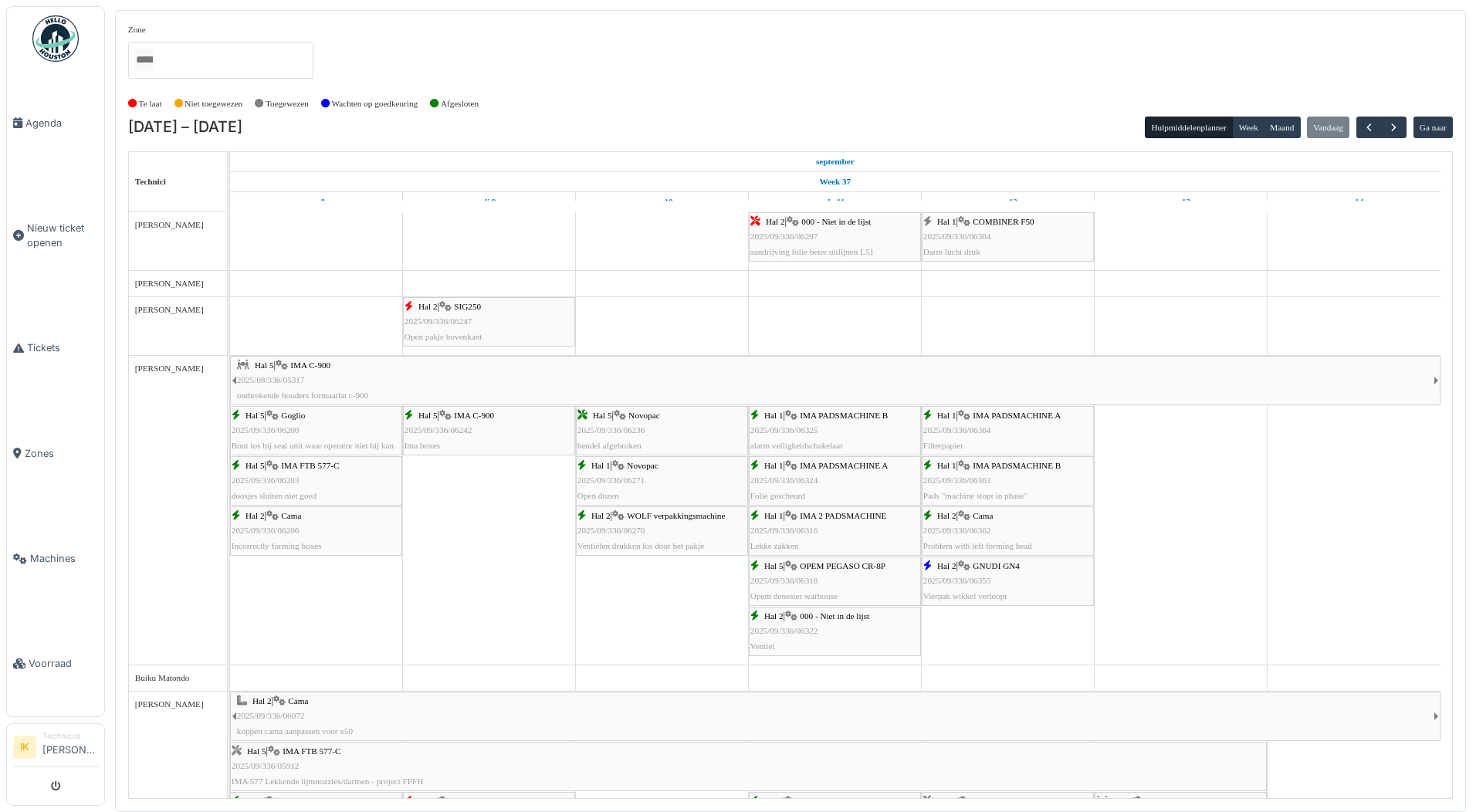
click at [974, 478] on span "2025/09/336/06363" at bounding box center [958, 480] width 68 height 9
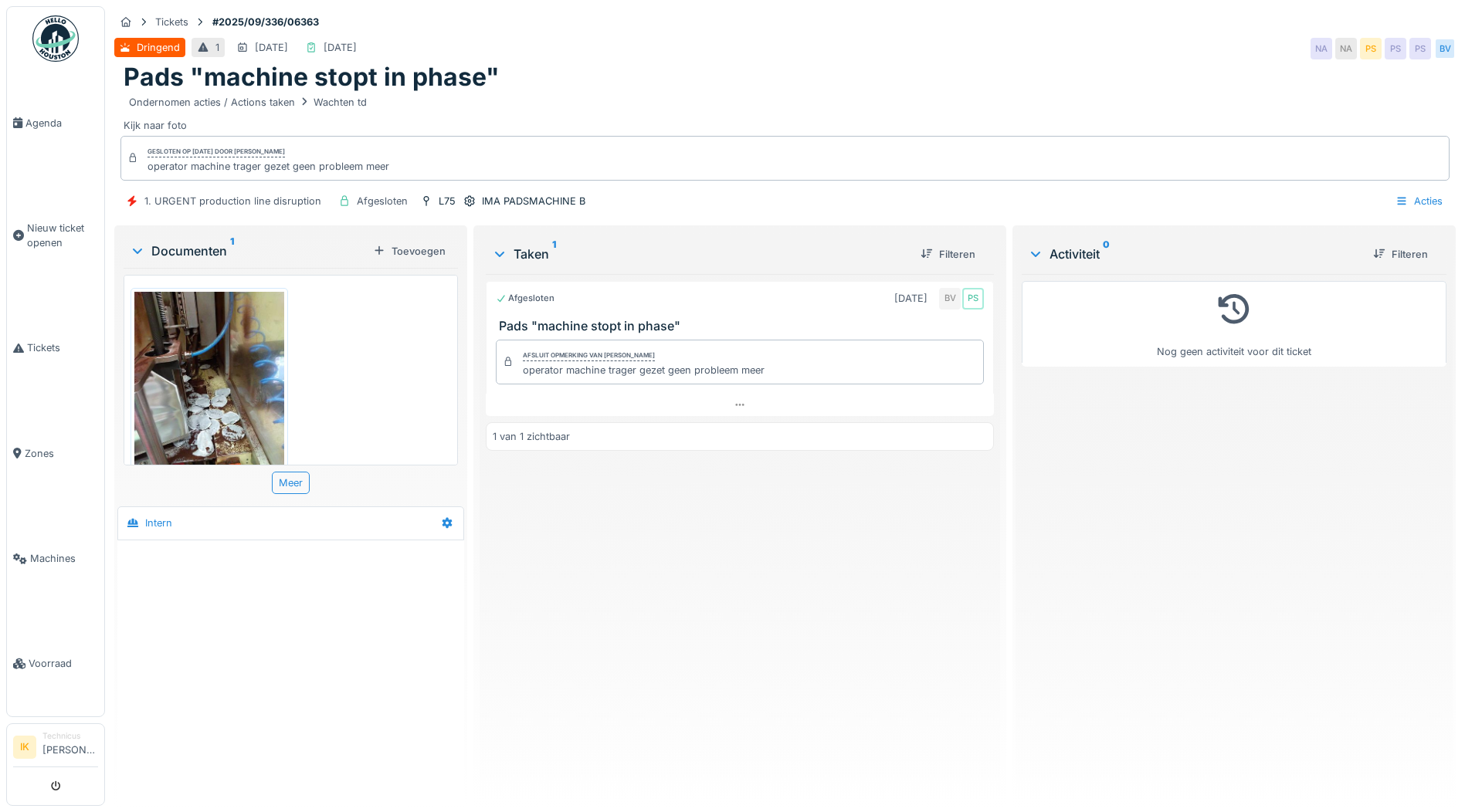
click at [219, 378] on img at bounding box center [210, 391] width 150 height 199
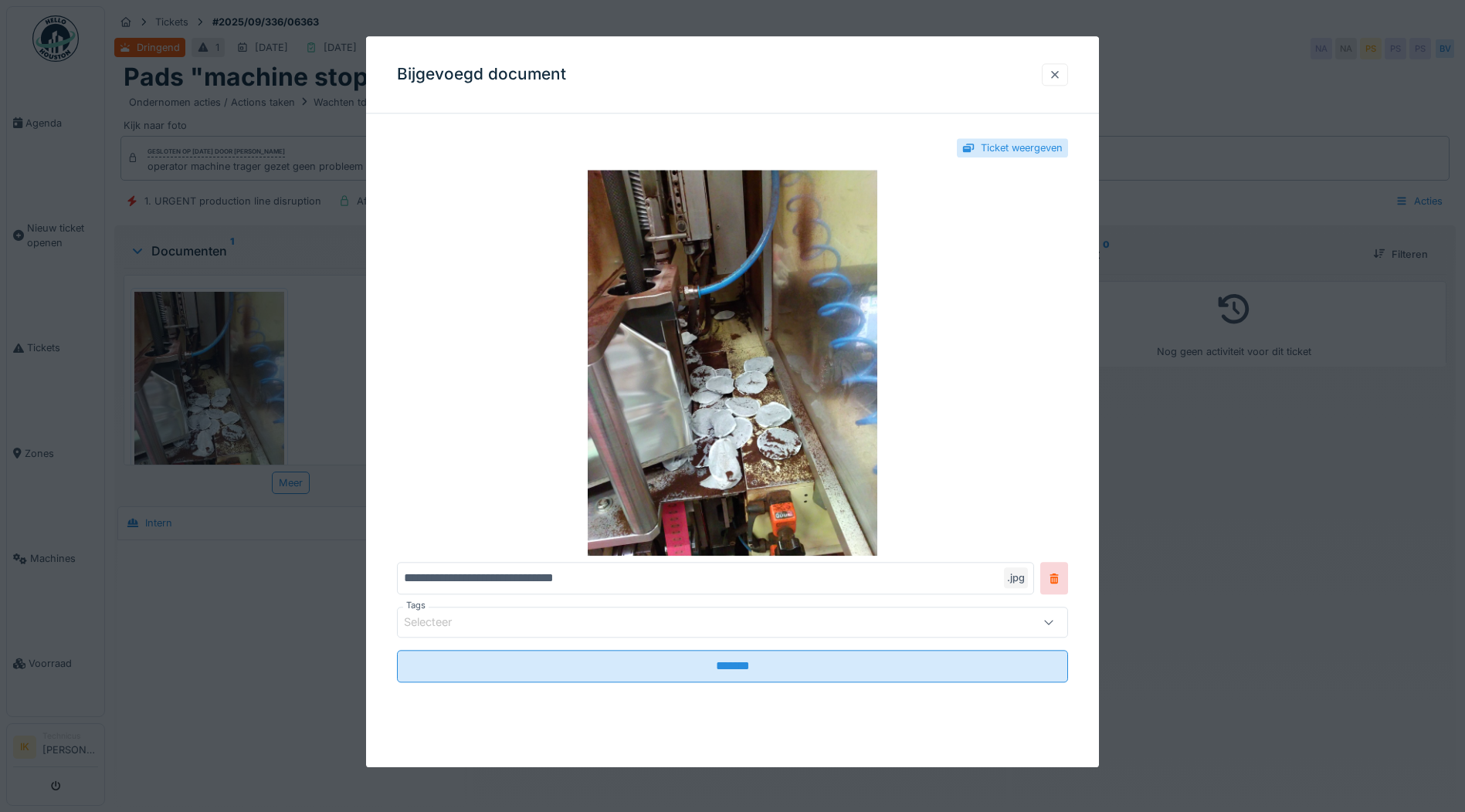
click at [1057, 71] on div at bounding box center [1055, 74] width 12 height 14
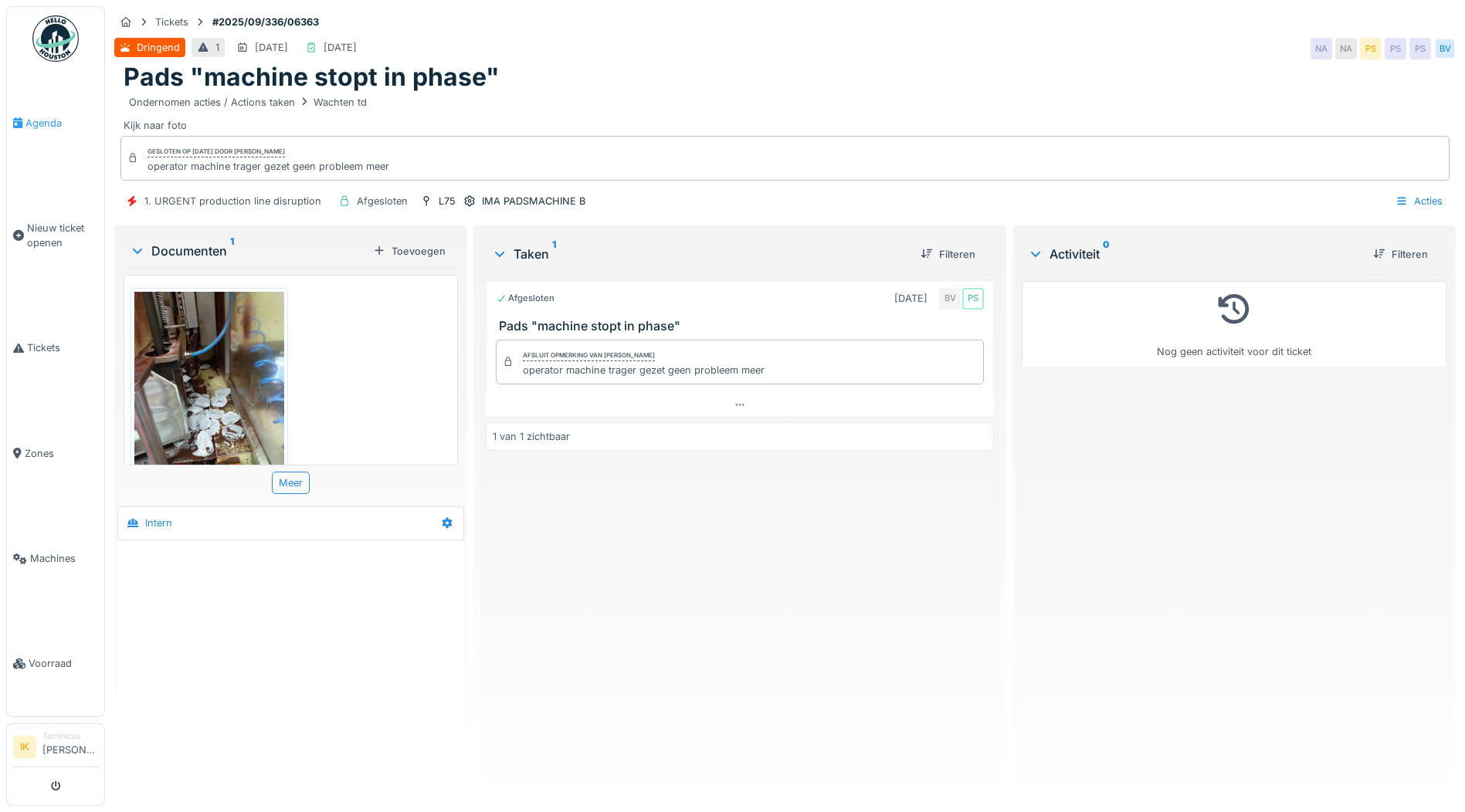
click at [46, 120] on span "Agenda" at bounding box center [62, 123] width 72 height 14
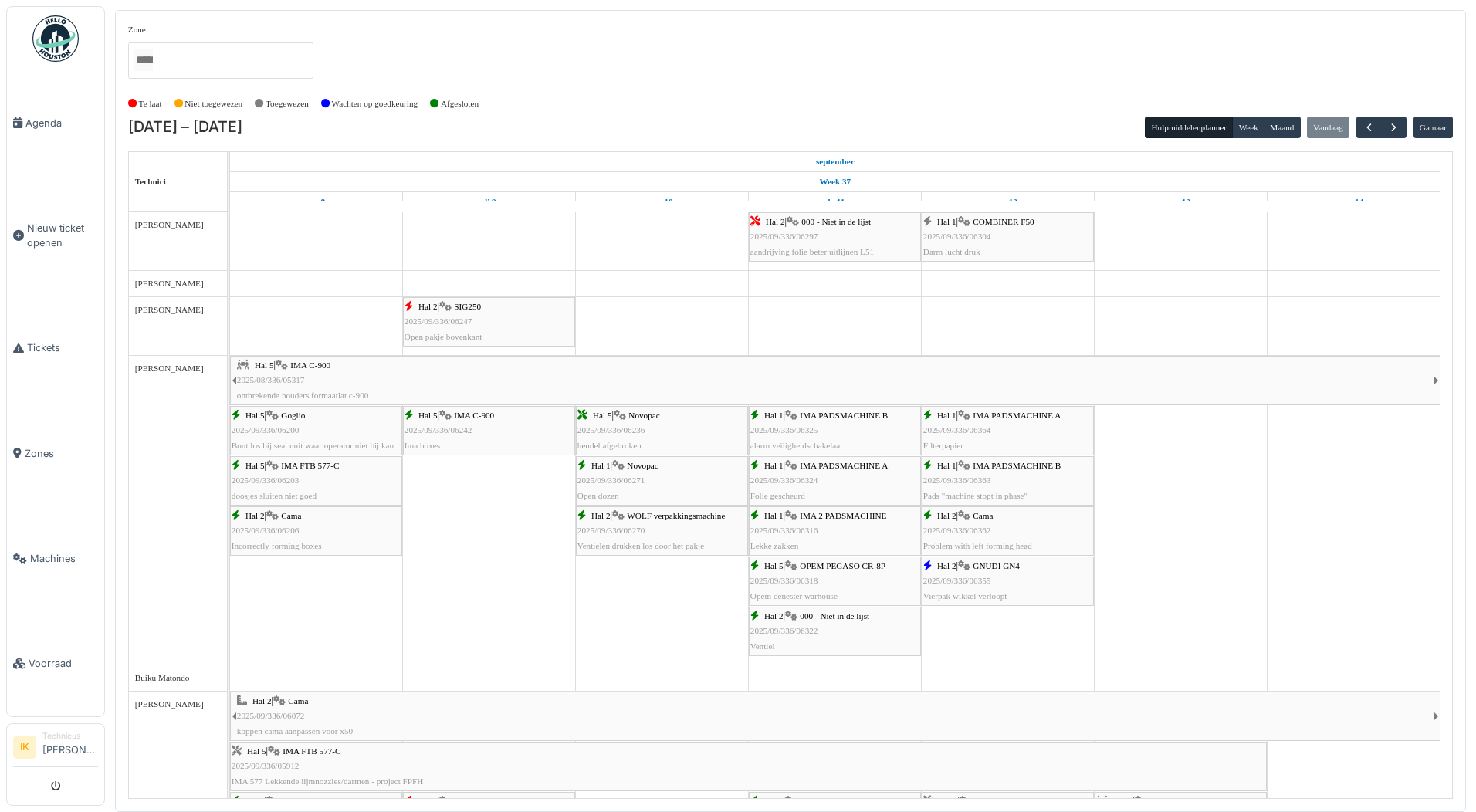
click at [986, 421] on div "Hal 1 | IMA PADSMACHINE A 2025/09/336/06364 Filterpapier" at bounding box center [1007, 431] width 169 height 45
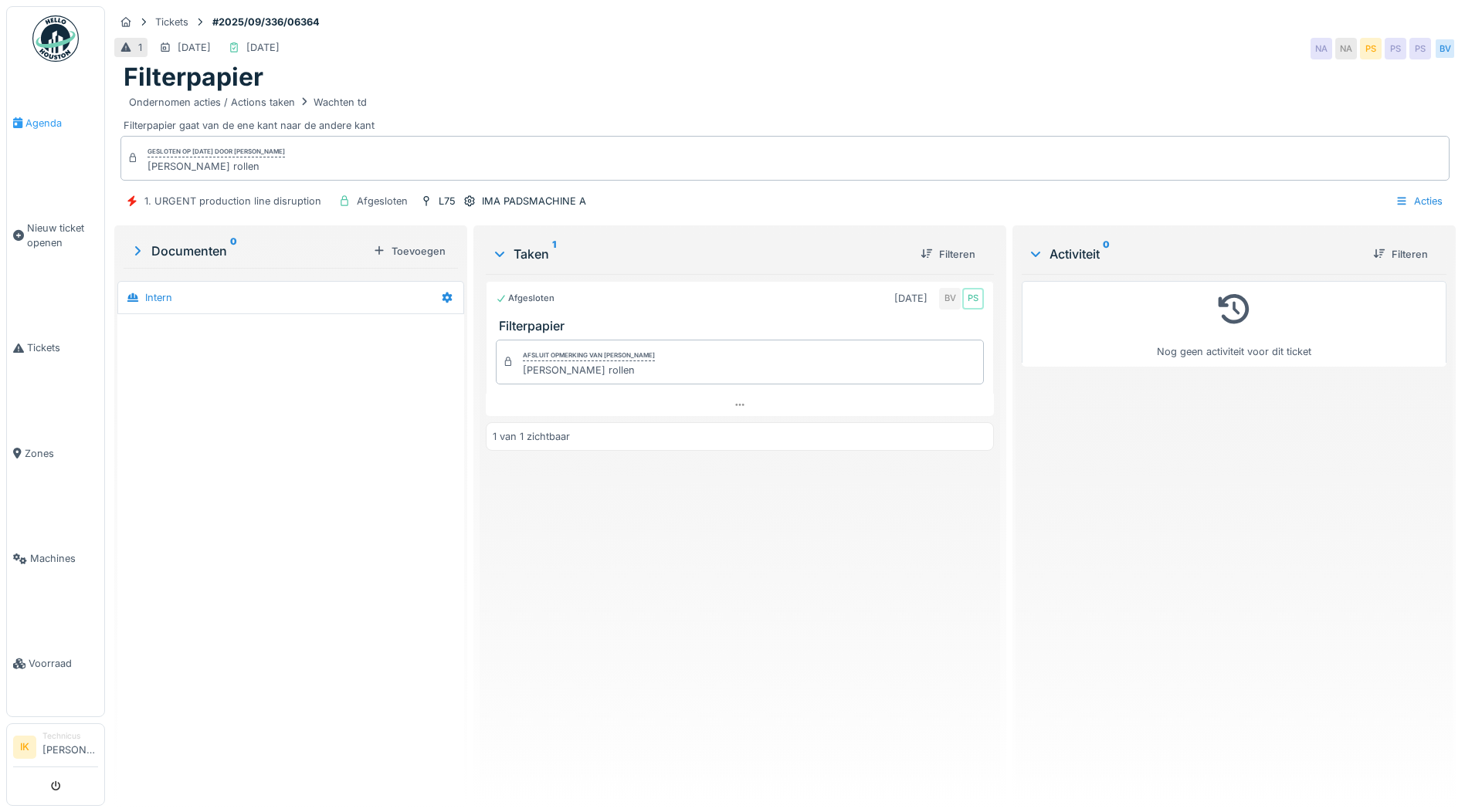
click at [52, 120] on span "Agenda" at bounding box center [62, 123] width 72 height 14
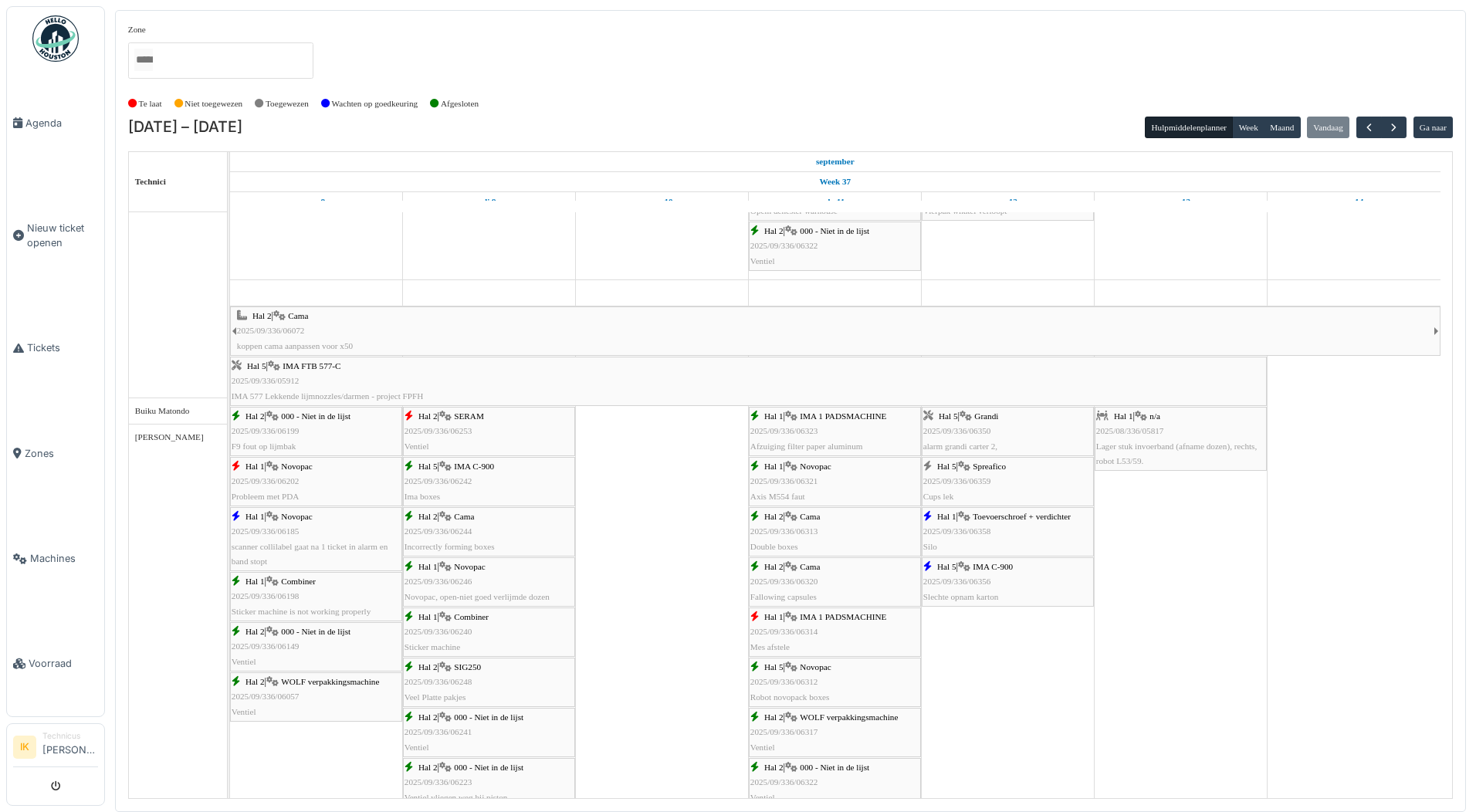
scroll to position [386, 0]
click at [1026, 579] on div "Hal 5 | IMA C-900 2025/09/336/06356 Slechte opnam karton" at bounding box center [1007, 581] width 169 height 45
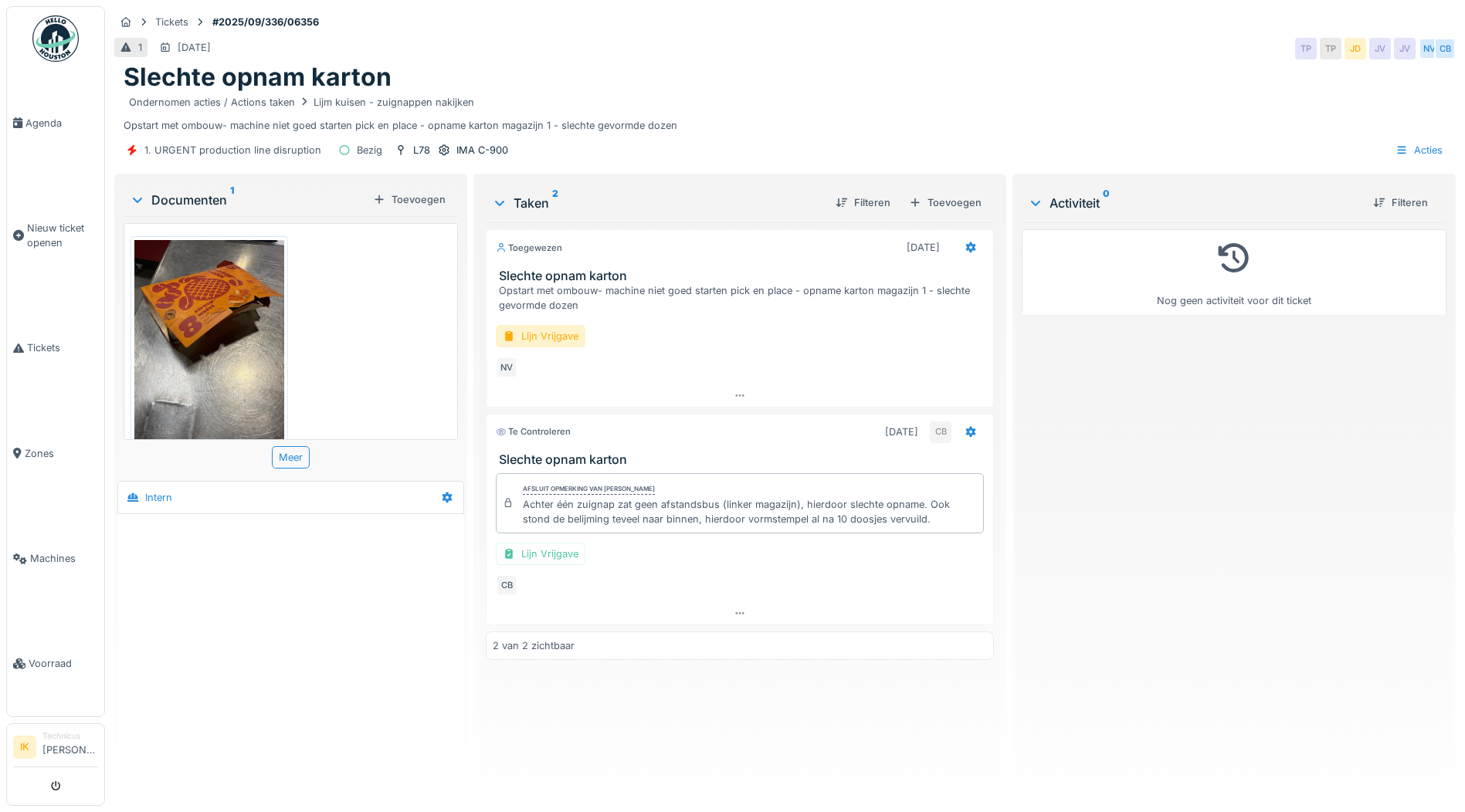
click at [244, 356] on img at bounding box center [210, 339] width 150 height 199
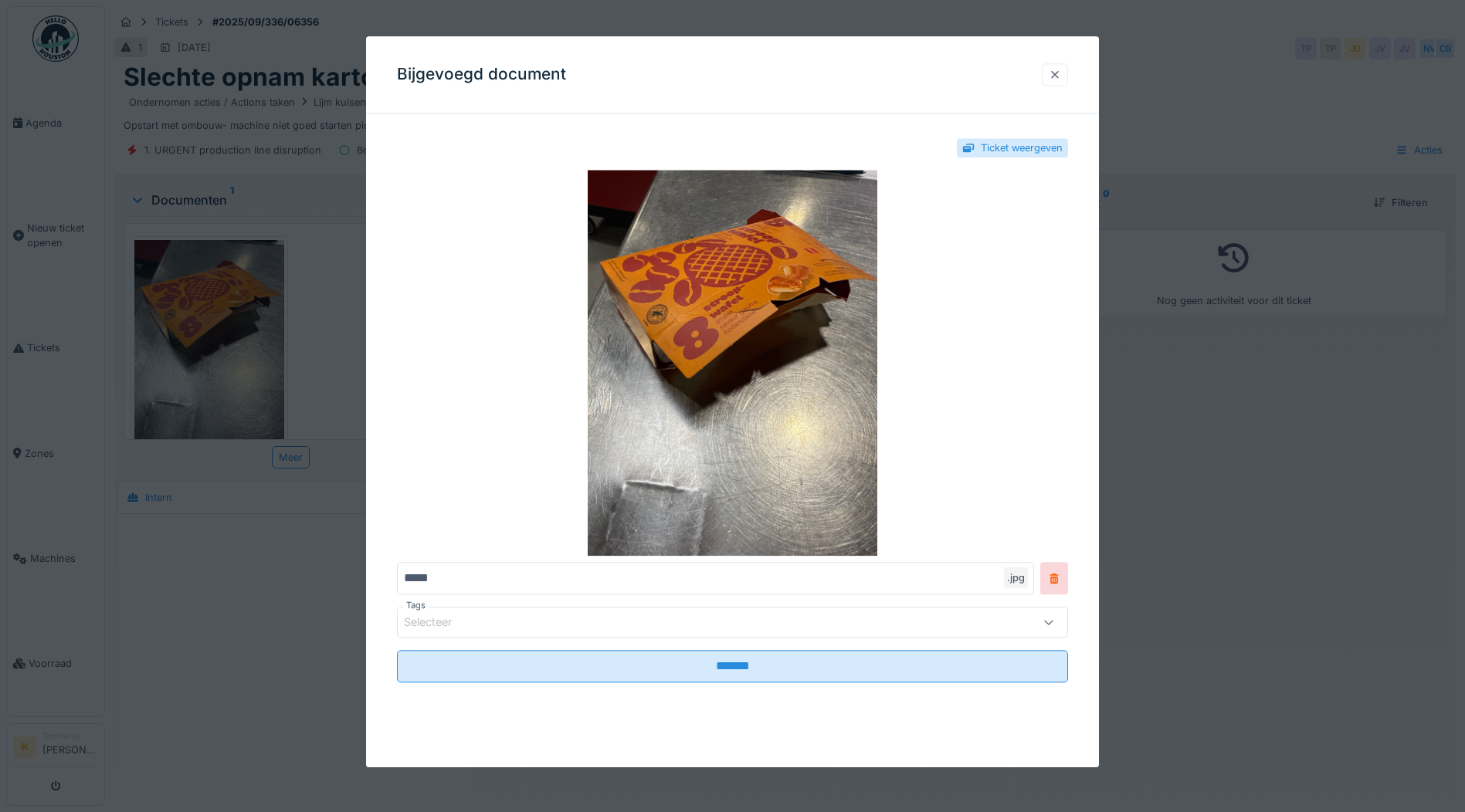
click at [1056, 71] on div at bounding box center [1055, 74] width 12 height 14
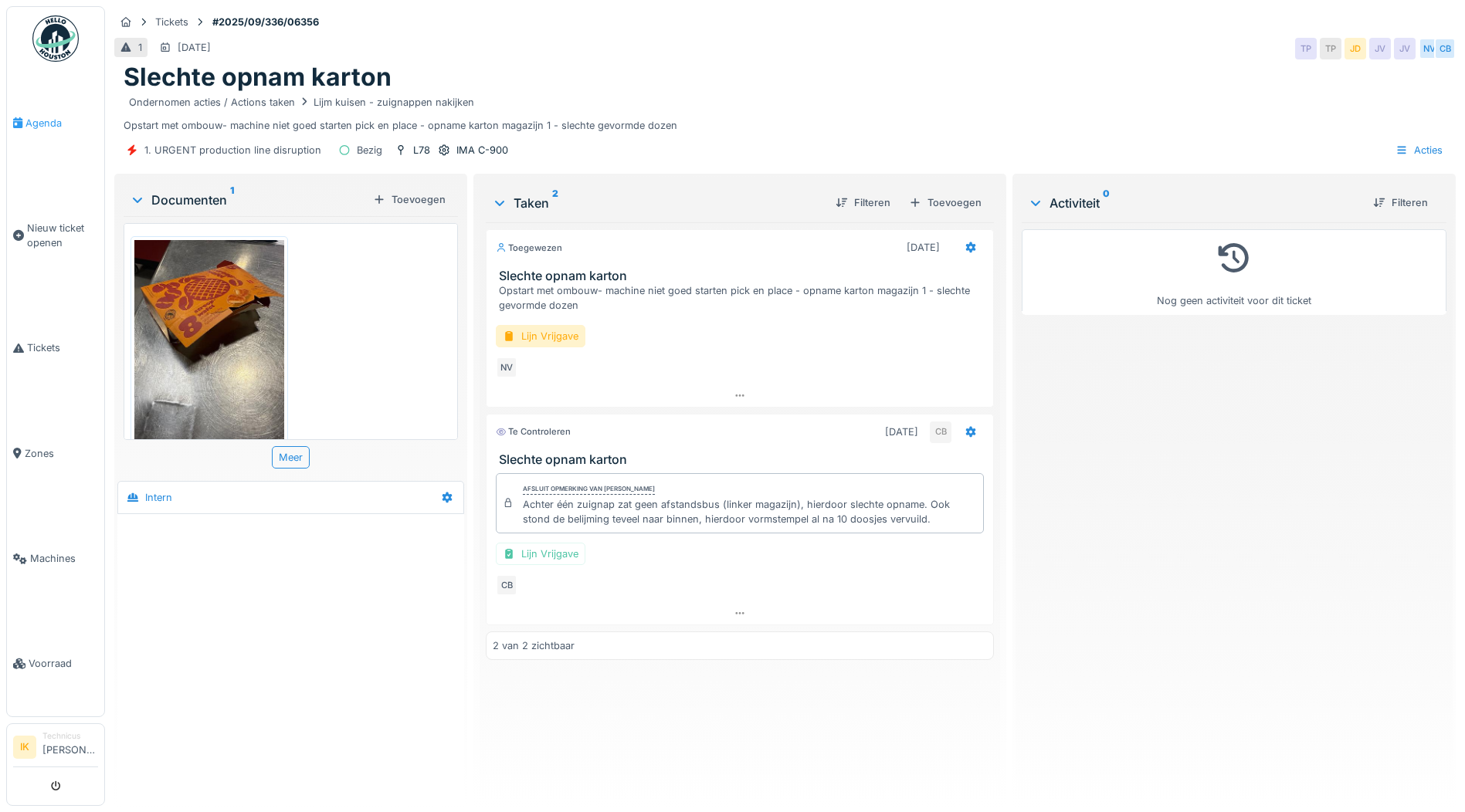
click at [31, 120] on span "Agenda" at bounding box center [62, 123] width 72 height 14
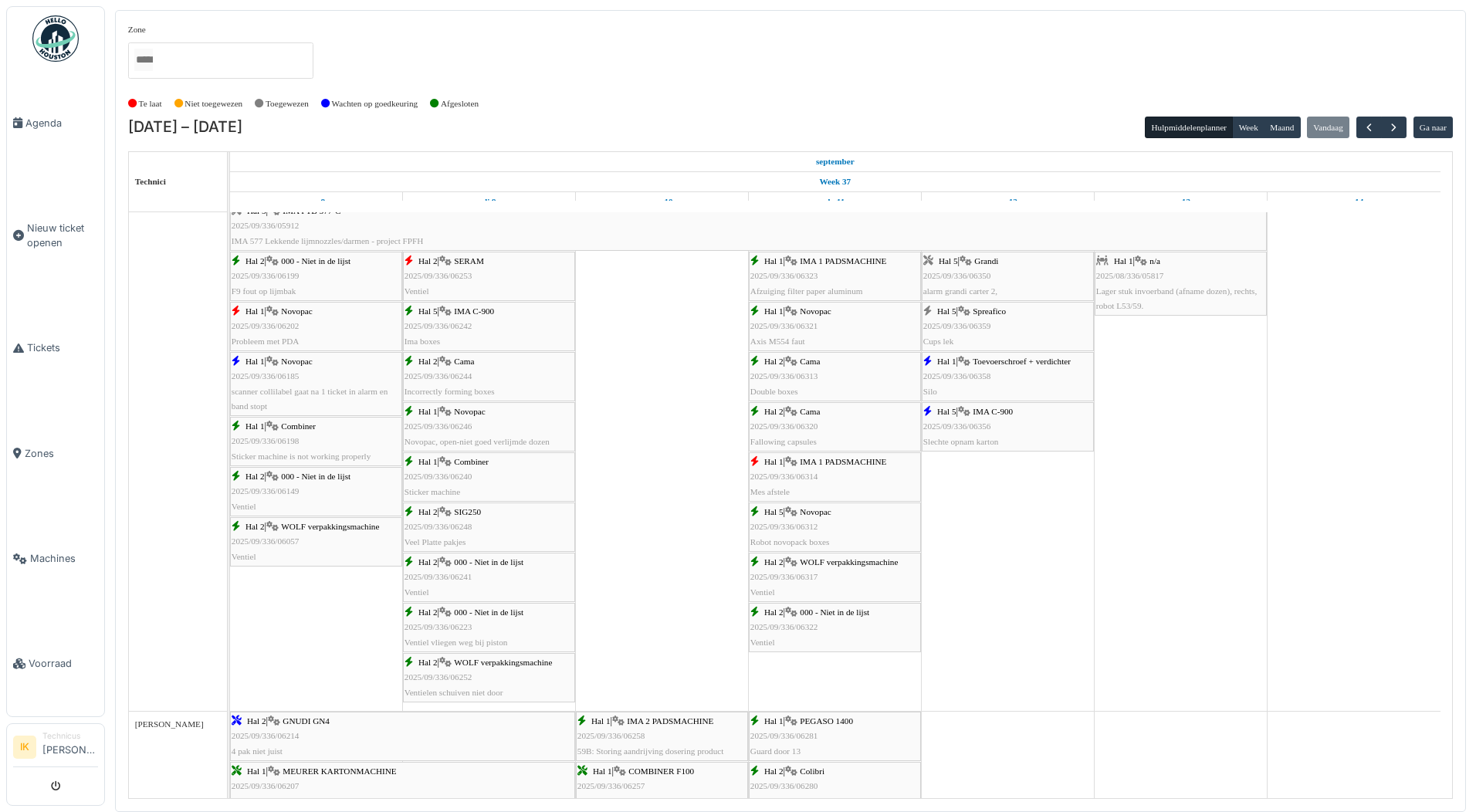
scroll to position [598, 0]
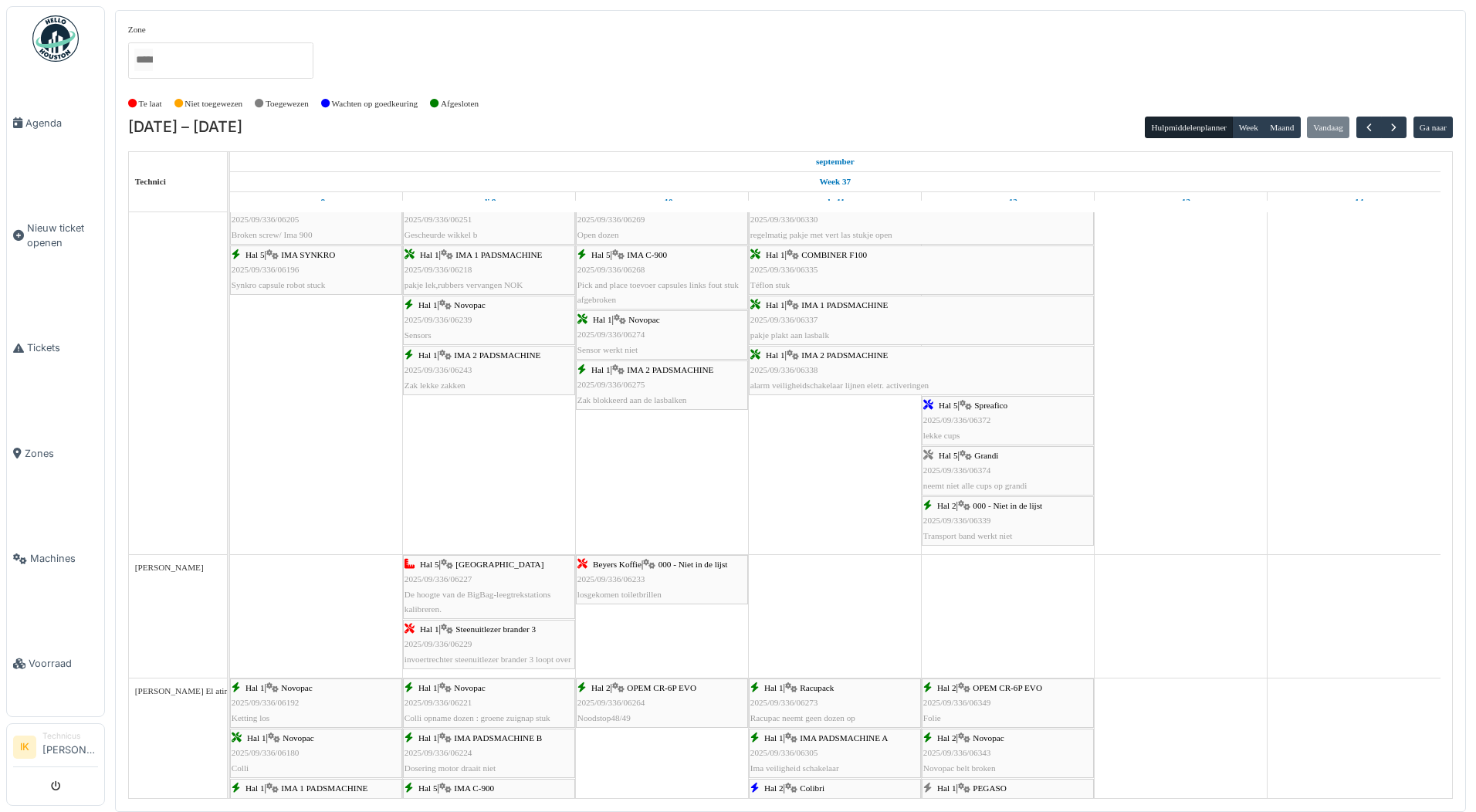
click at [988, 518] on span "2025/09/336/06339" at bounding box center [958, 520] width 68 height 9
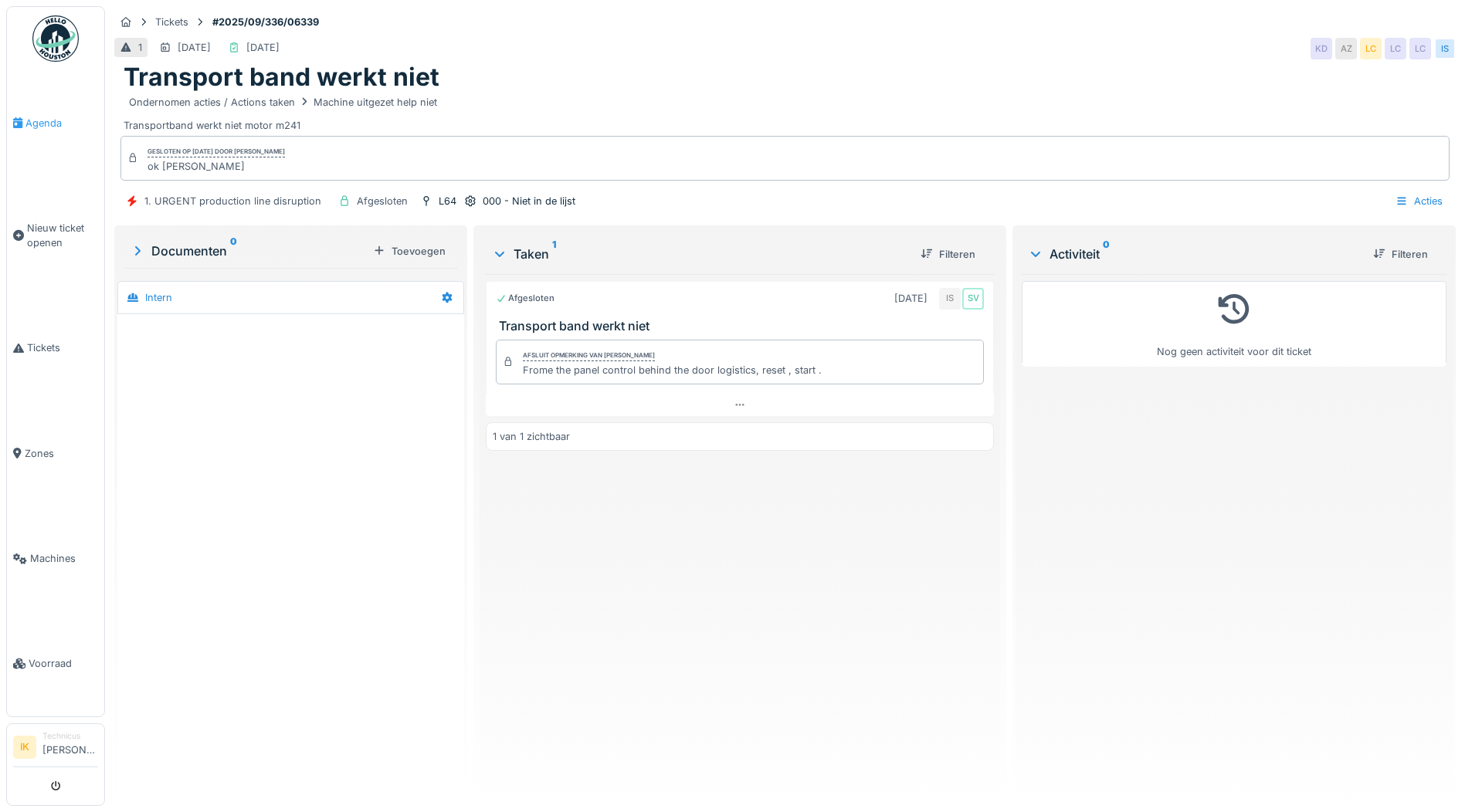
click at [34, 118] on span "Agenda" at bounding box center [62, 123] width 72 height 14
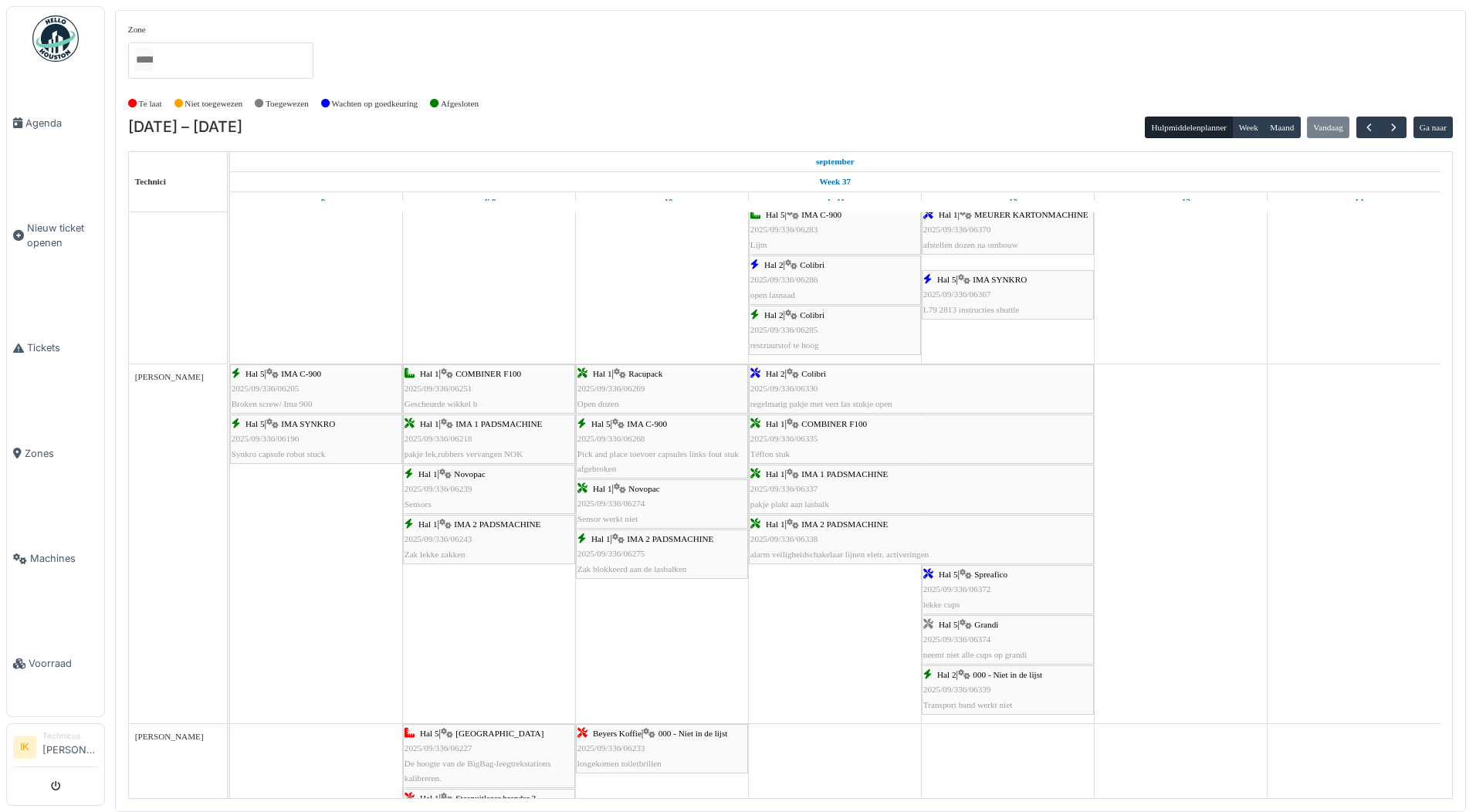
scroll to position [2007, 0]
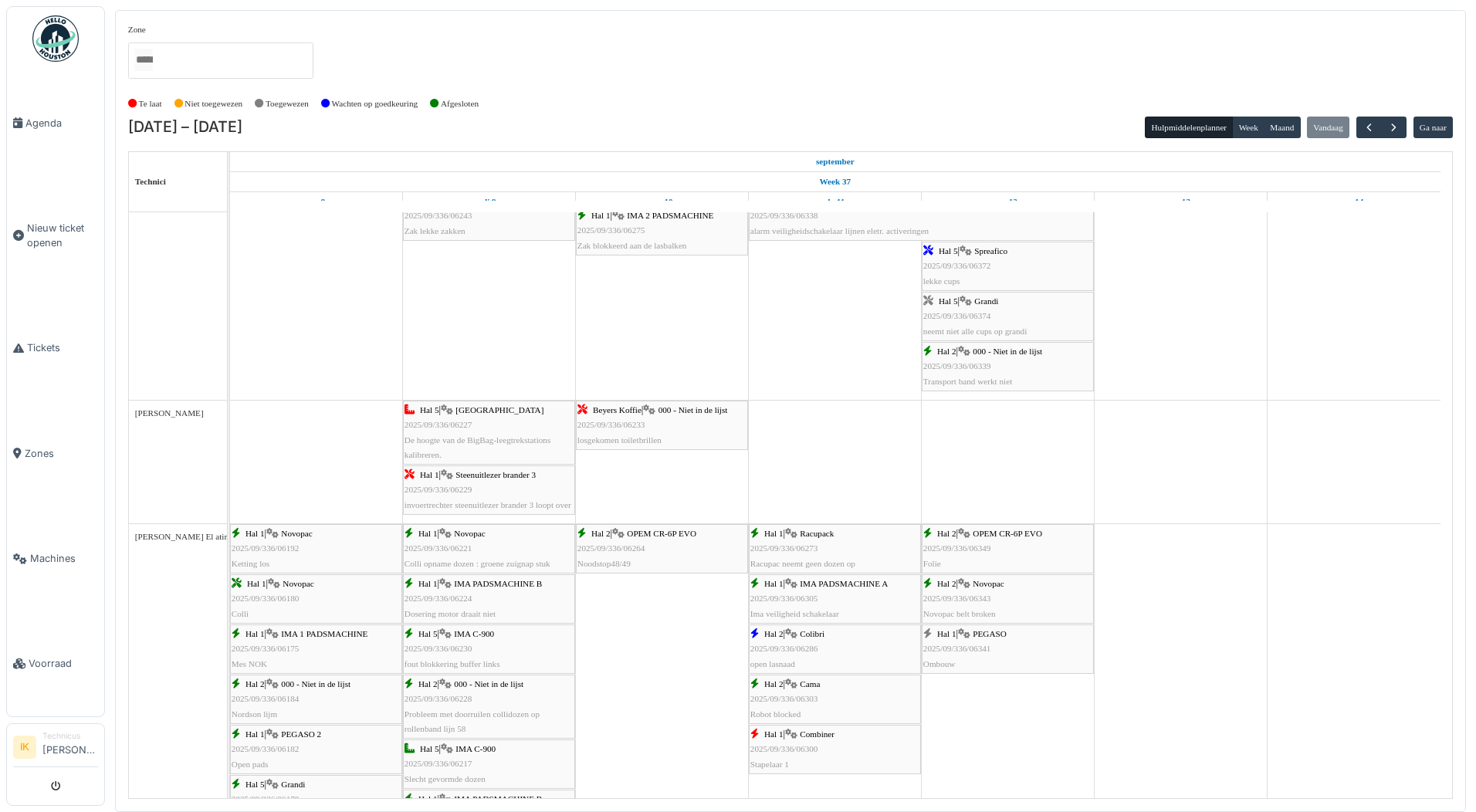
click at [965, 313] on span "2025/09/336/06374" at bounding box center [958, 316] width 68 height 9
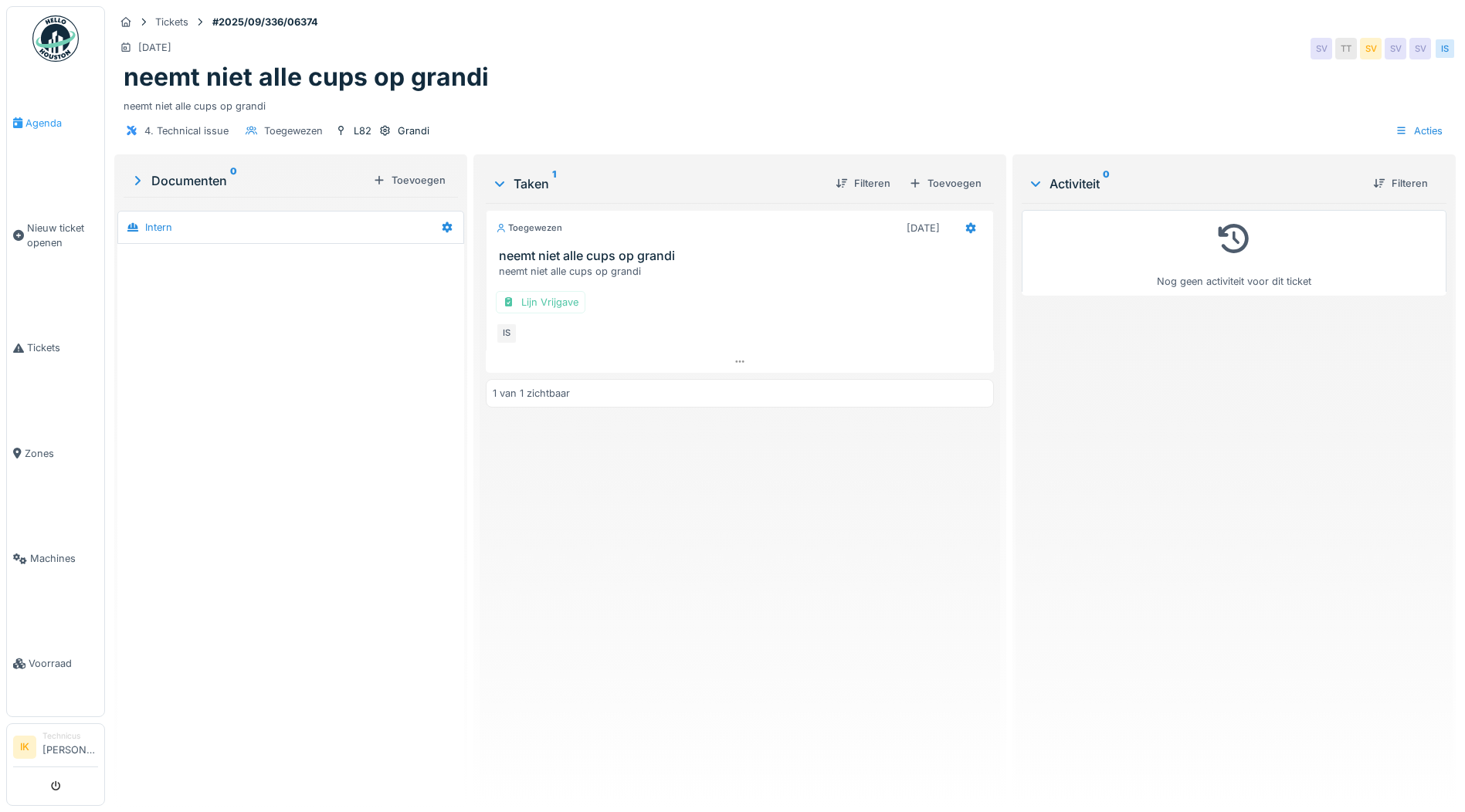
click at [39, 123] on span "Agenda" at bounding box center [62, 123] width 72 height 14
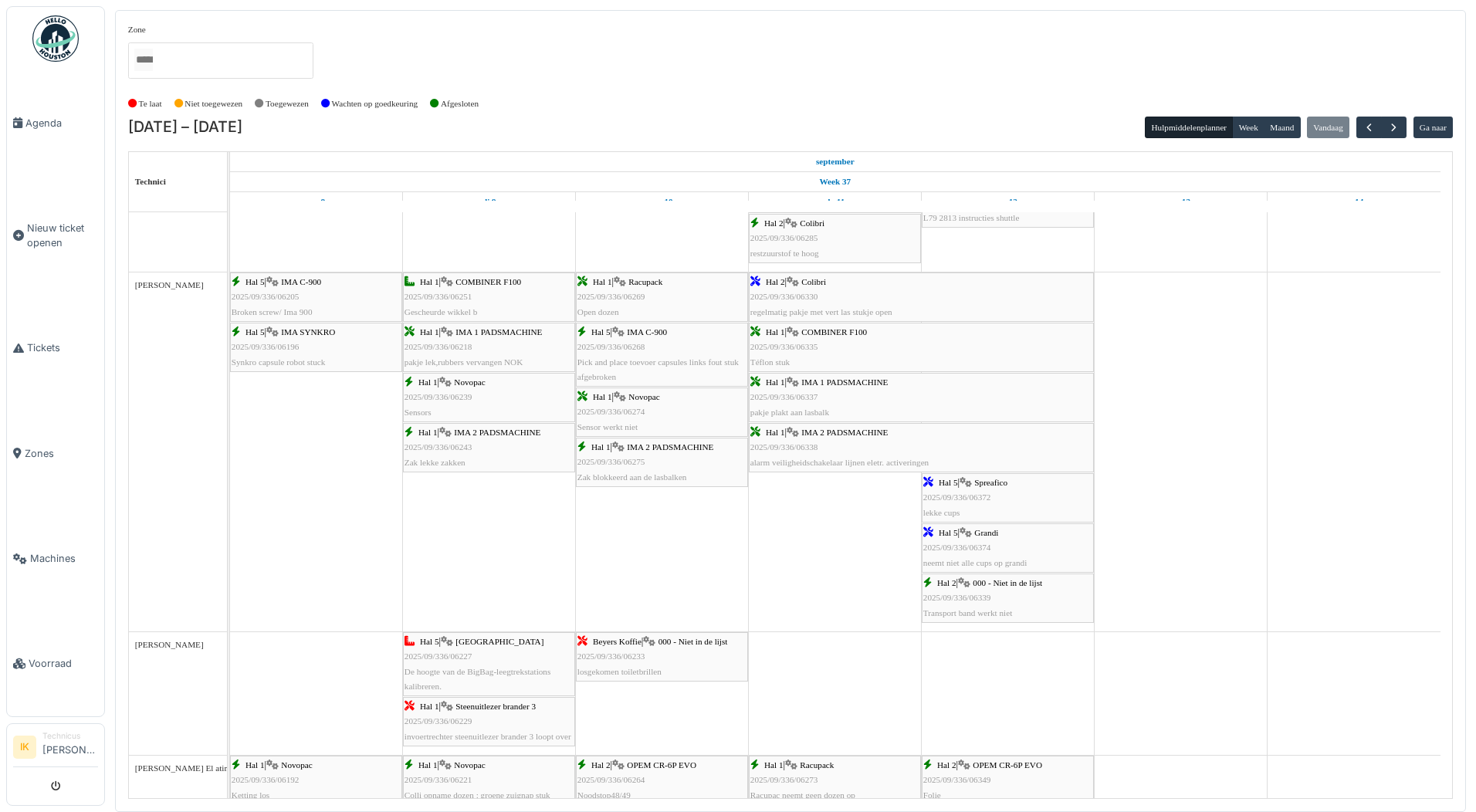
scroll to position [1852, 0]
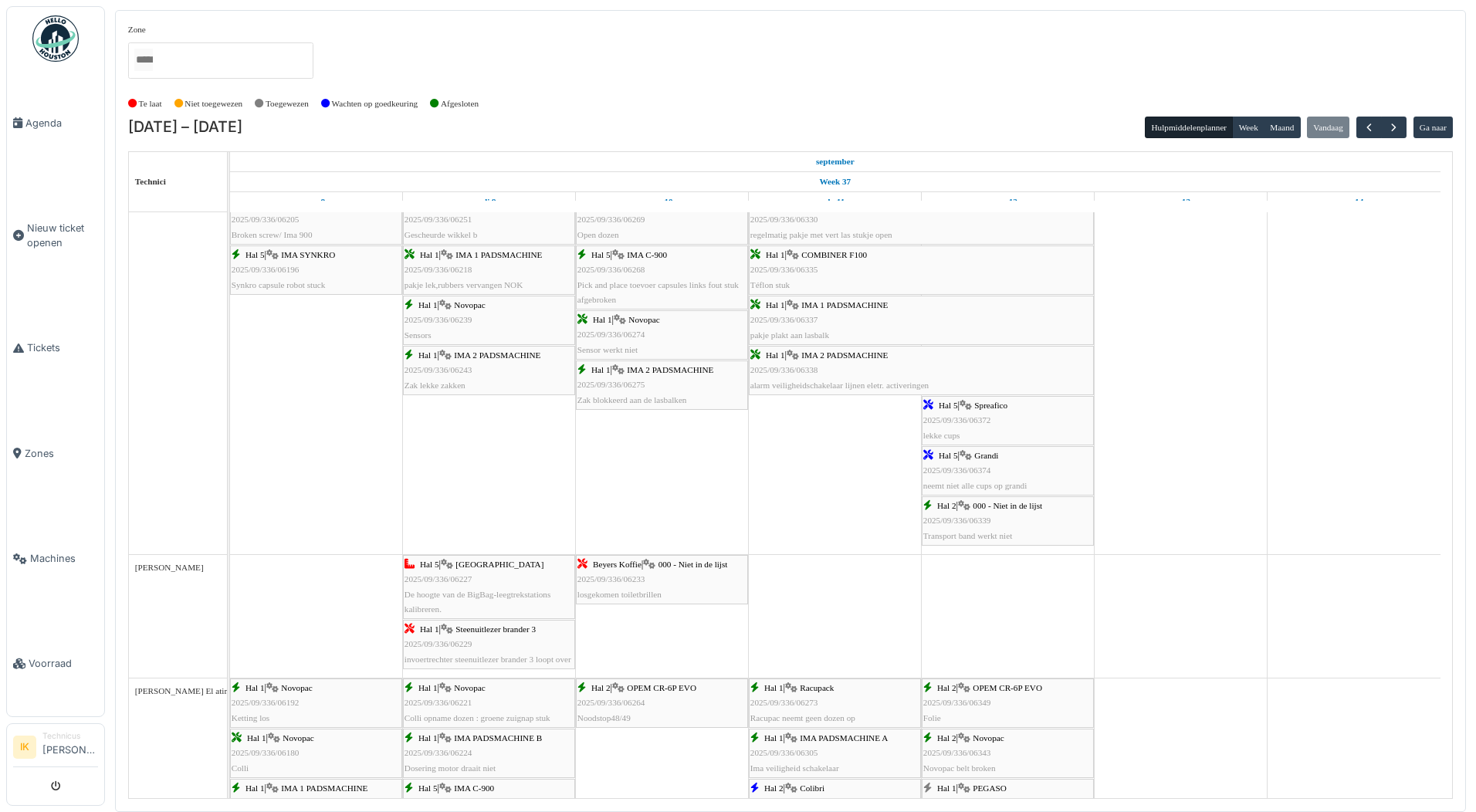
click at [999, 469] on div "Hal 5 | Grandi 2025/09/336/06374 neemt niet alle cups op grandi" at bounding box center [1007, 471] width 169 height 45
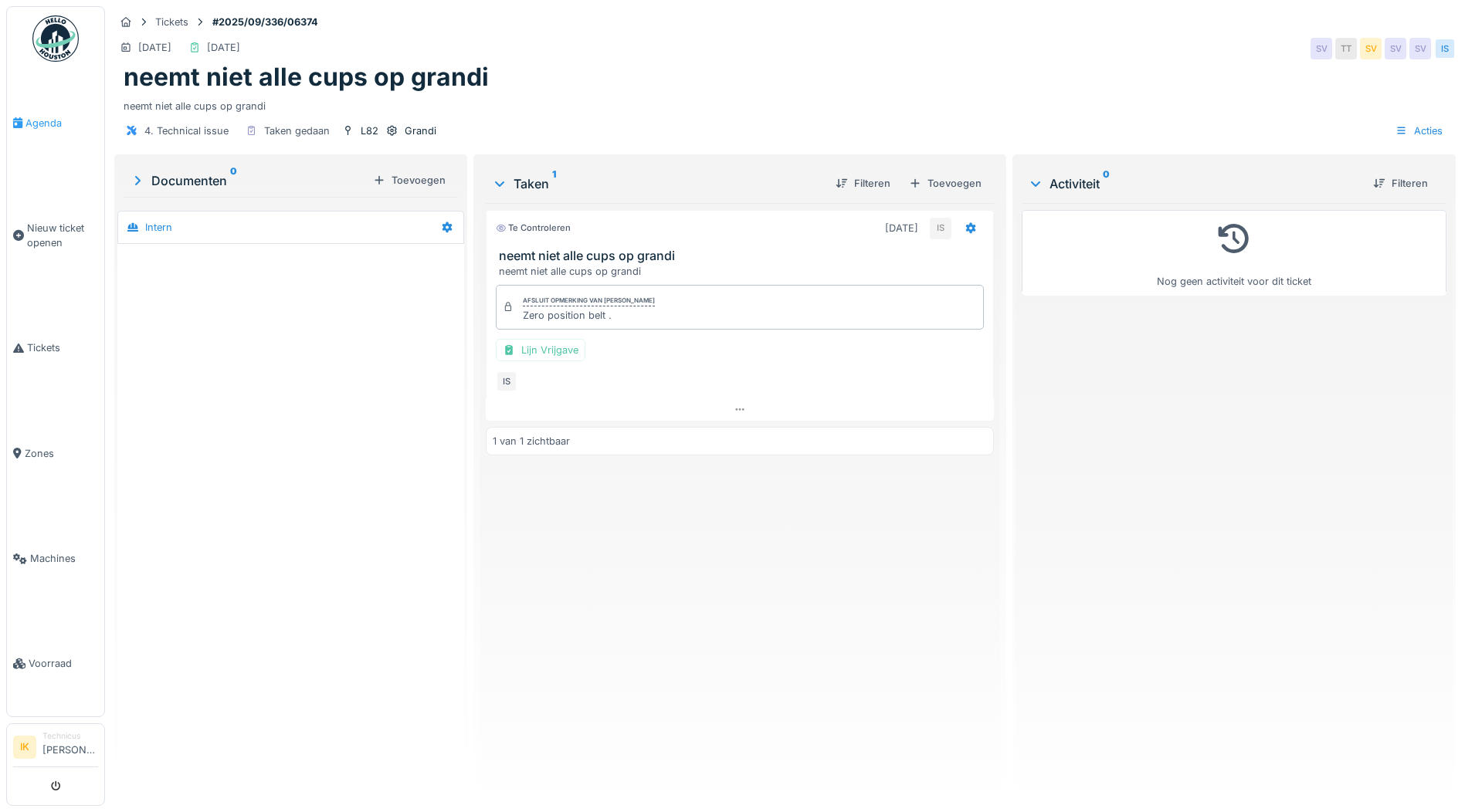
click at [38, 122] on span "Agenda" at bounding box center [62, 123] width 72 height 14
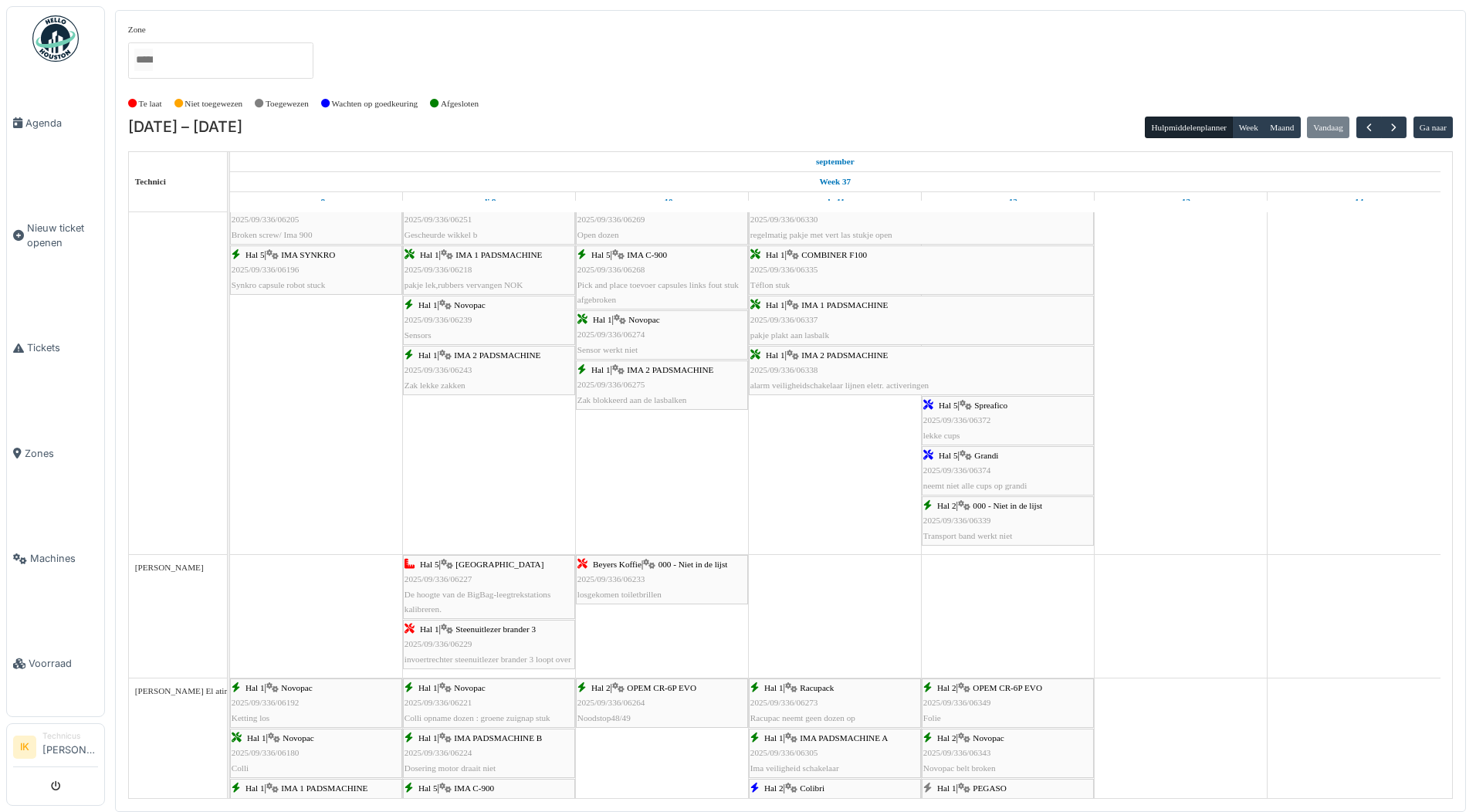
scroll to position [1930, 0]
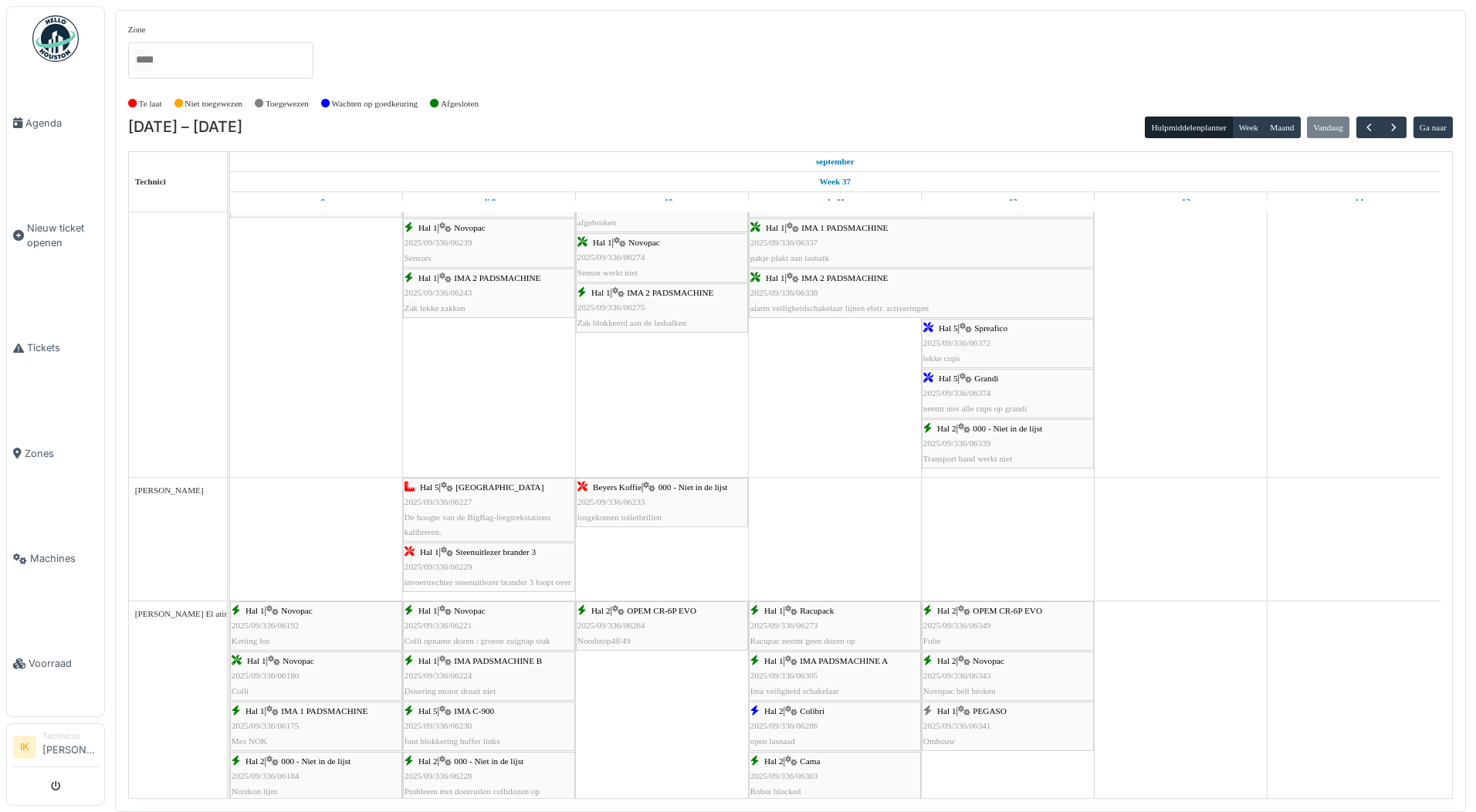
click at [998, 344] on div "Hal 5 | Spreafico 2025/09/336/06372 lekke cups" at bounding box center [1007, 344] width 169 height 45
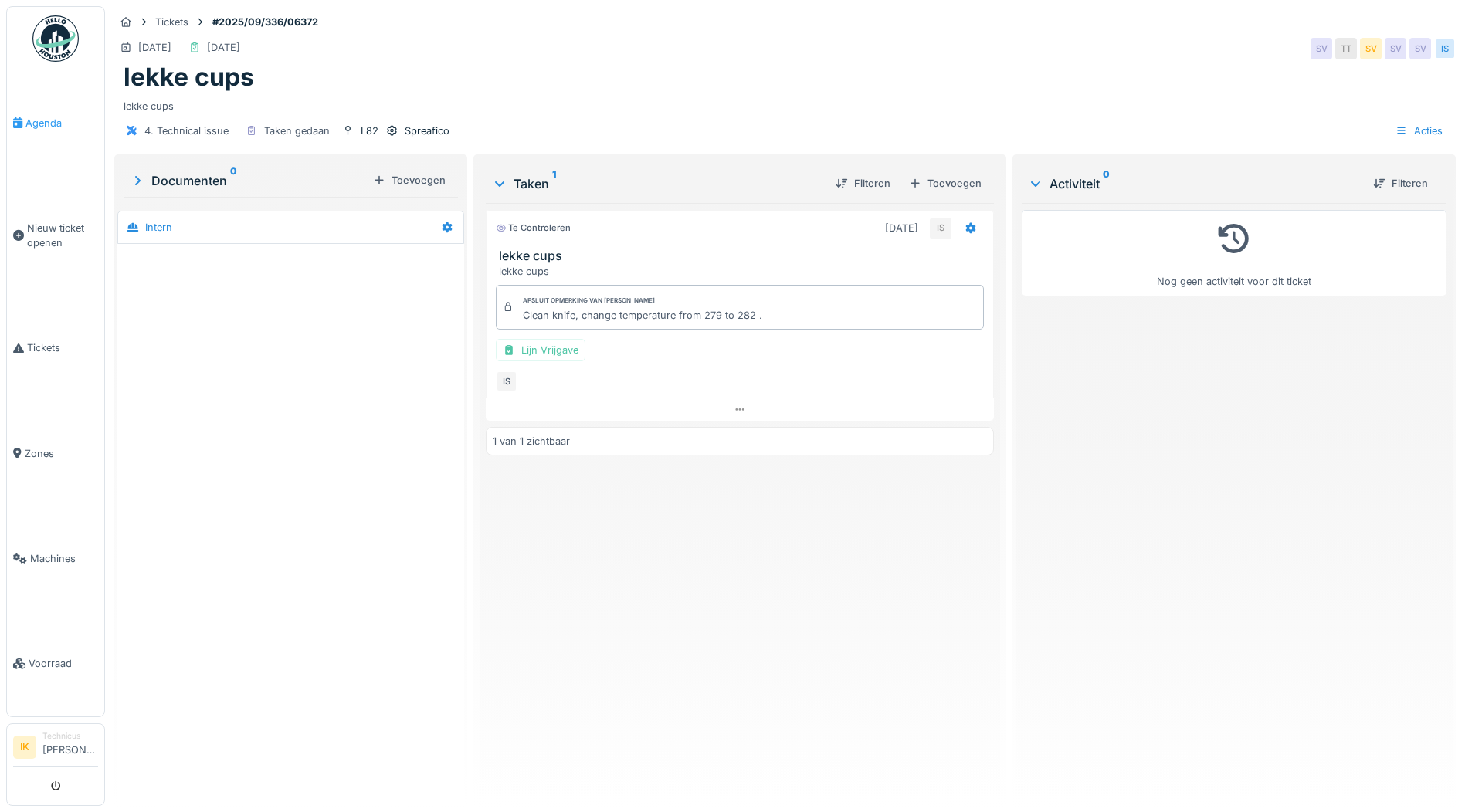
click at [49, 118] on span "Agenda" at bounding box center [62, 123] width 72 height 14
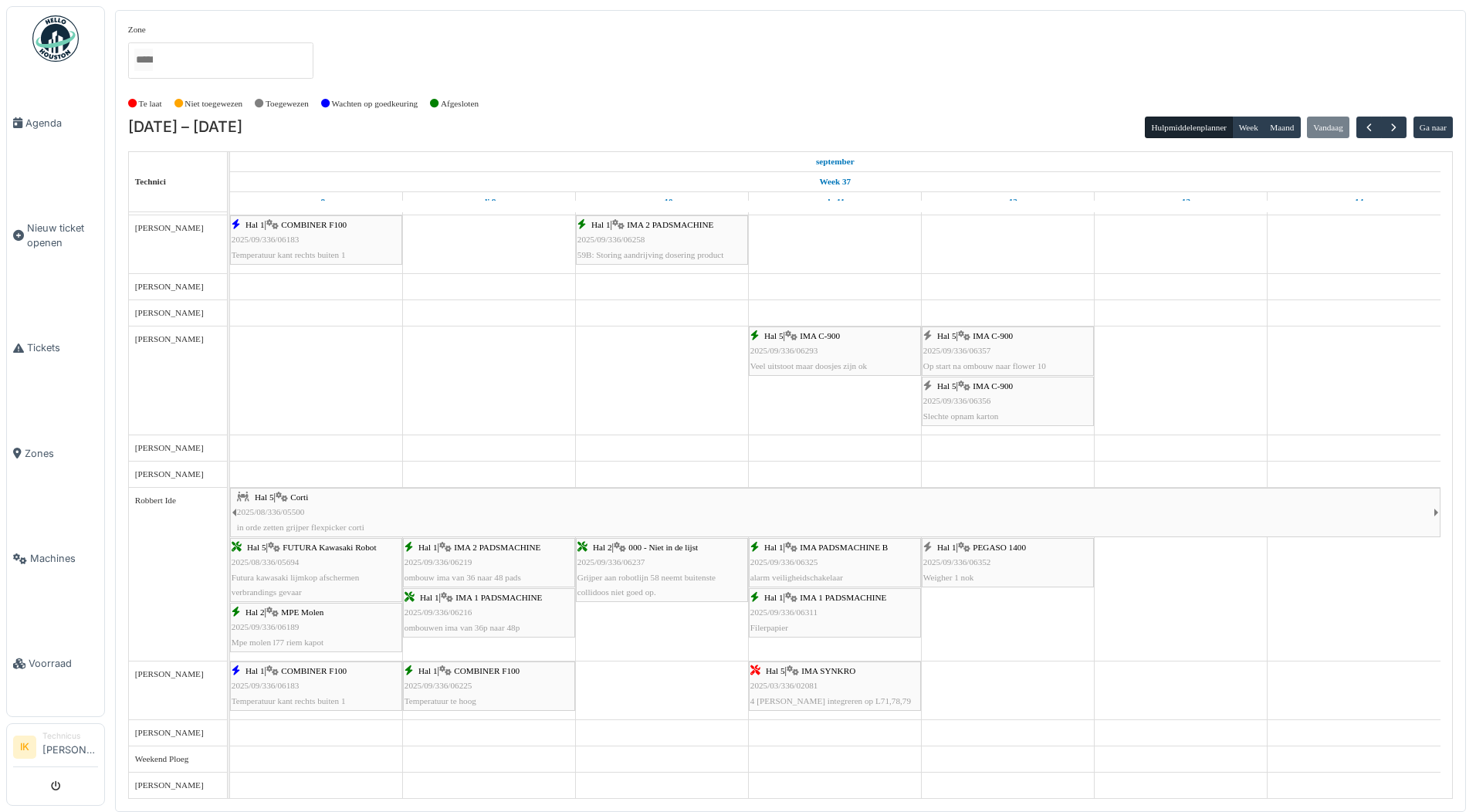
click at [989, 564] on span "2025/09/336/06352" at bounding box center [958, 562] width 68 height 9
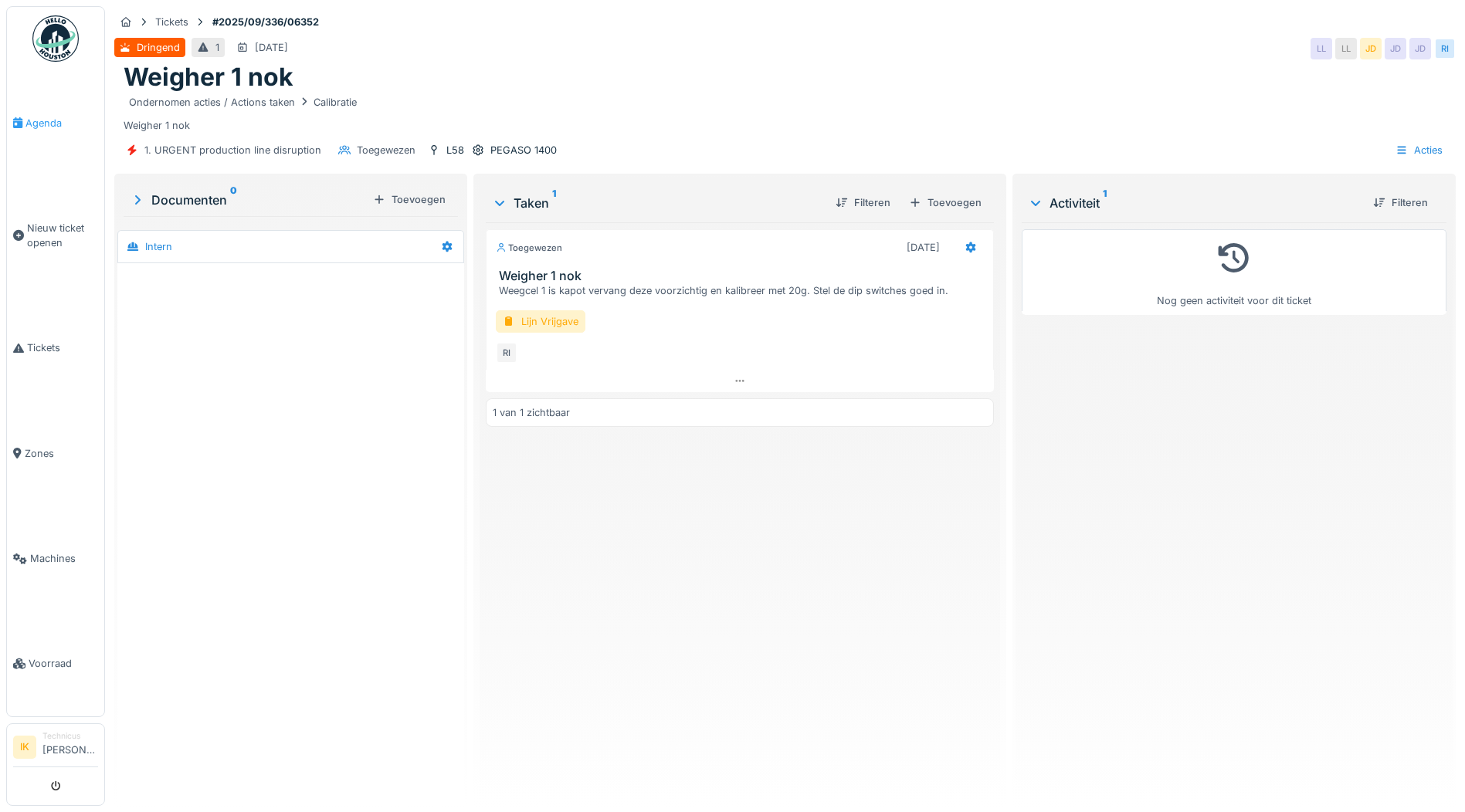
click at [41, 119] on span "Agenda" at bounding box center [62, 123] width 72 height 14
